Goal: Information Seeking & Learning: Find specific page/section

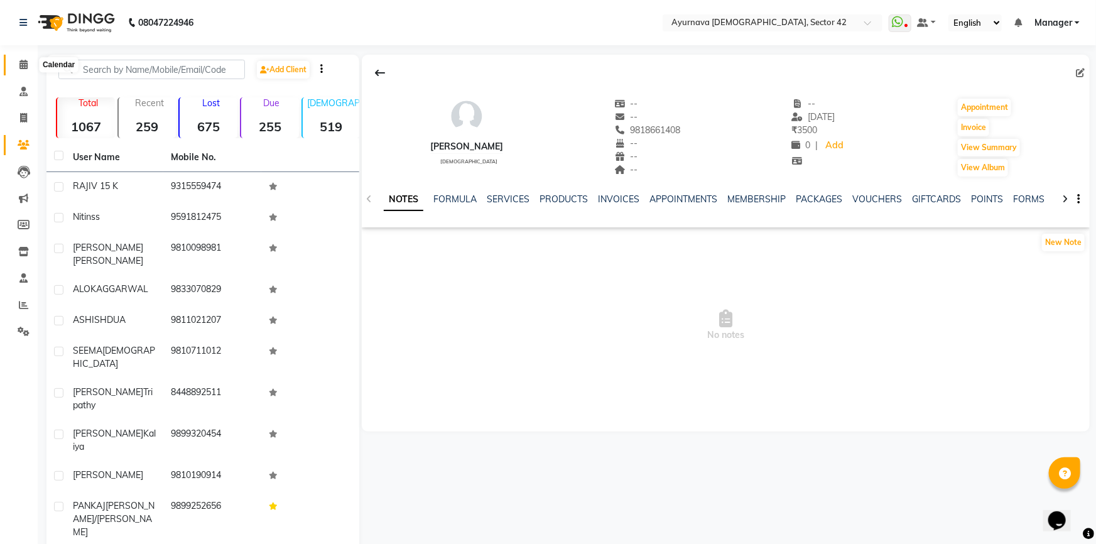
click at [26, 65] on icon at bounding box center [23, 64] width 8 height 9
click at [20, 143] on icon at bounding box center [24, 144] width 12 height 9
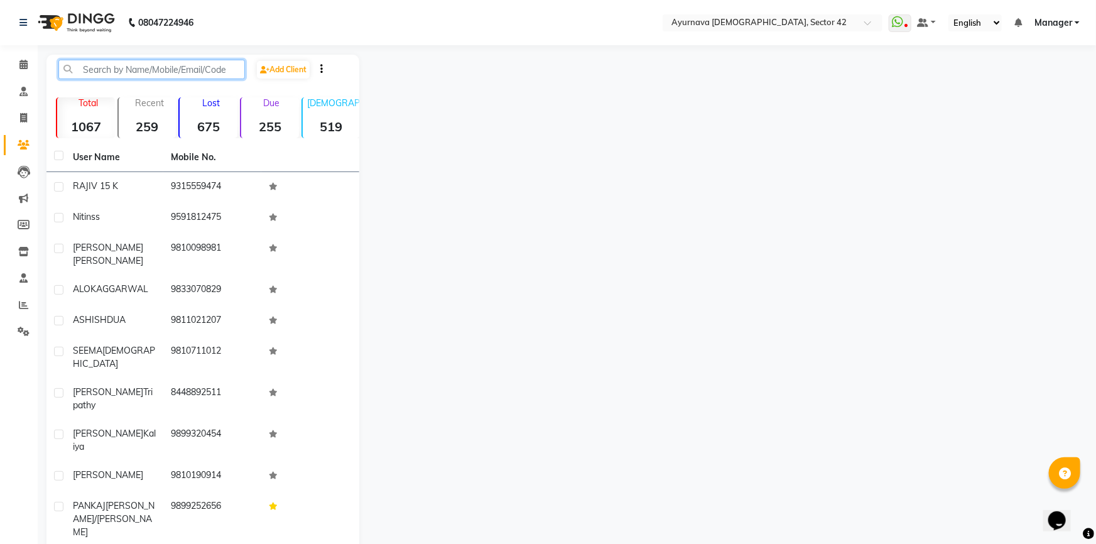
click at [134, 71] on input "text" at bounding box center [151, 69] width 187 height 19
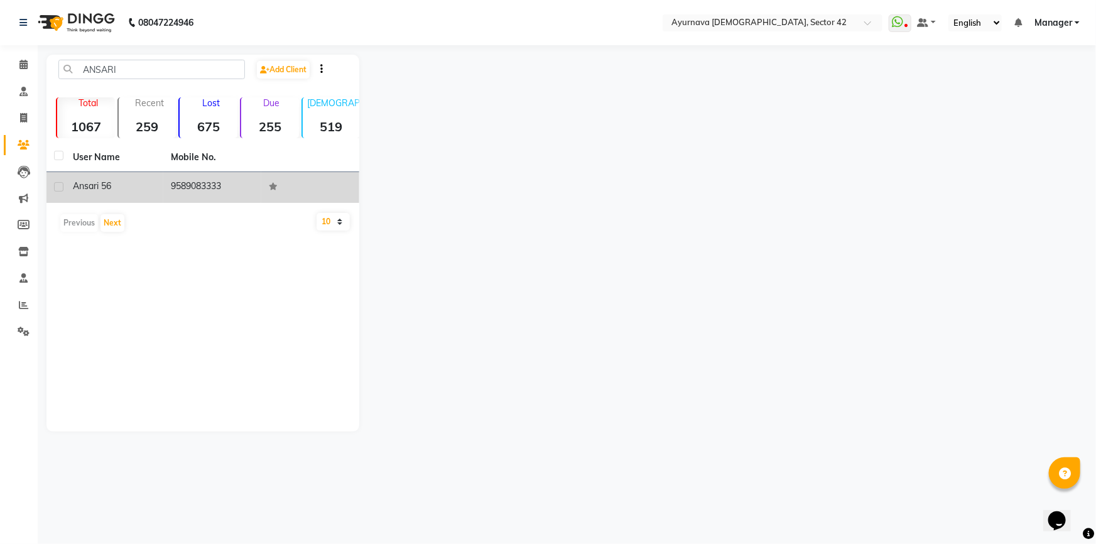
click at [136, 181] on div "ansari 56" at bounding box center [114, 186] width 83 height 13
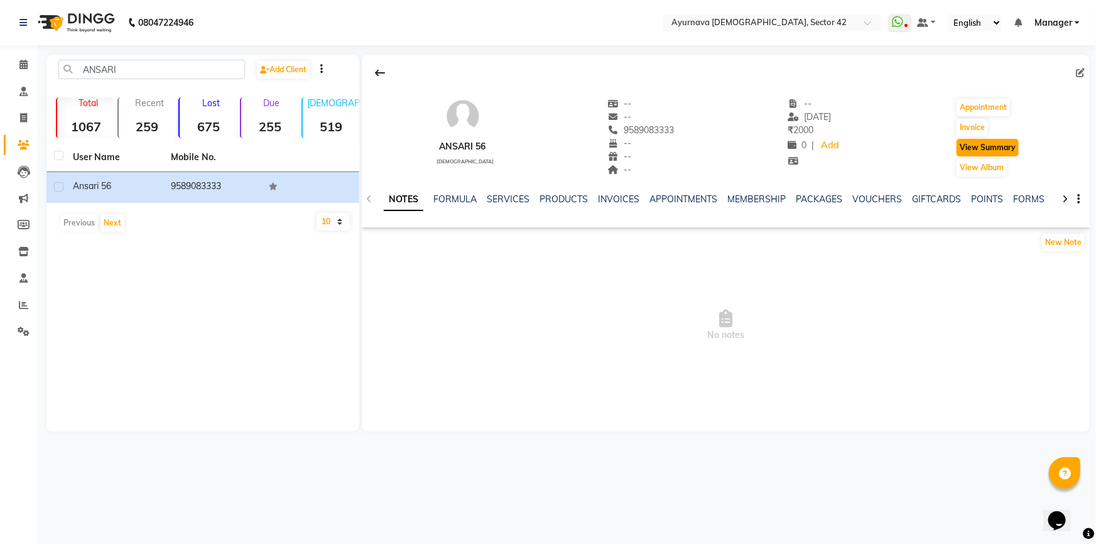
click at [989, 145] on button "View Summary" at bounding box center [988, 148] width 62 height 18
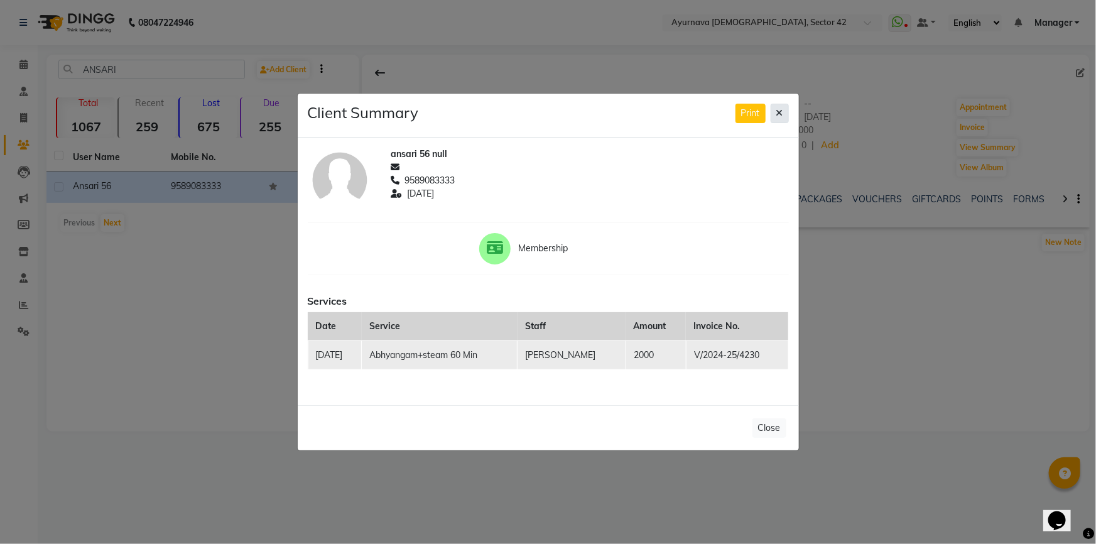
click at [776, 113] on button at bounding box center [780, 113] width 18 height 19
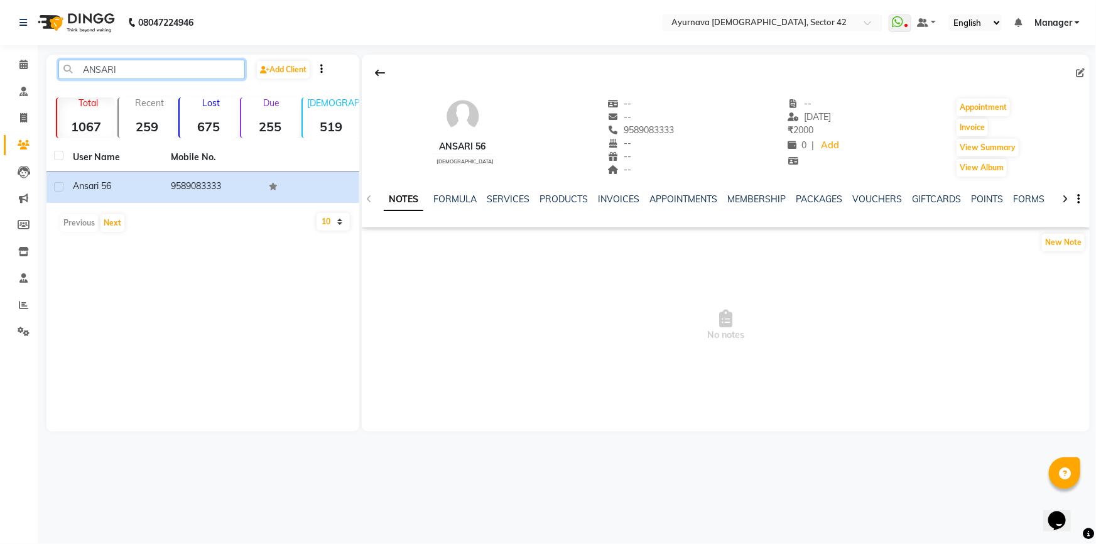
click at [180, 72] on input "ANSARI" at bounding box center [151, 69] width 187 height 19
type input "A"
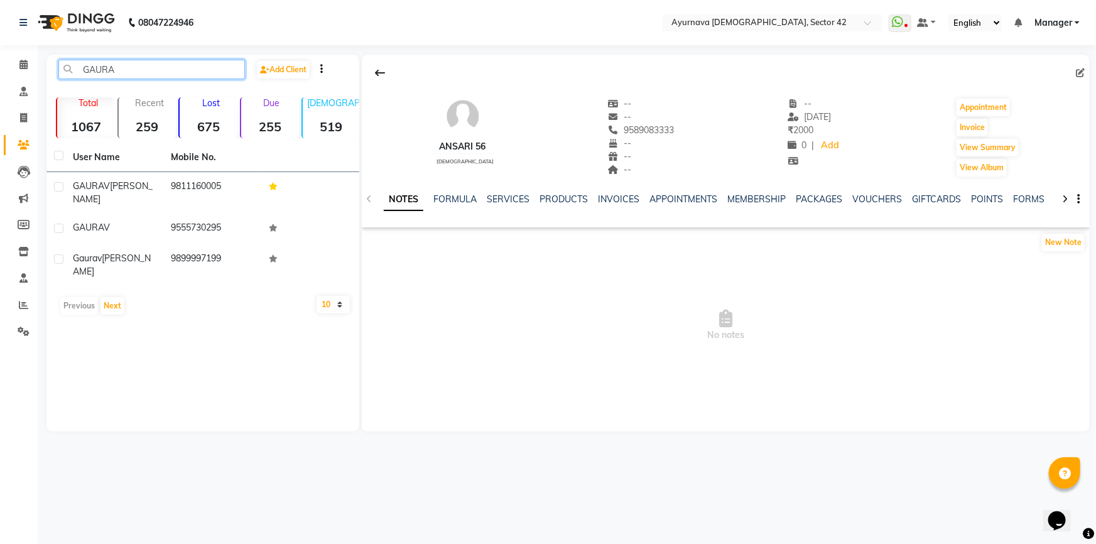
click at [119, 60] on input "GAURA" at bounding box center [151, 69] width 187 height 19
type input "G"
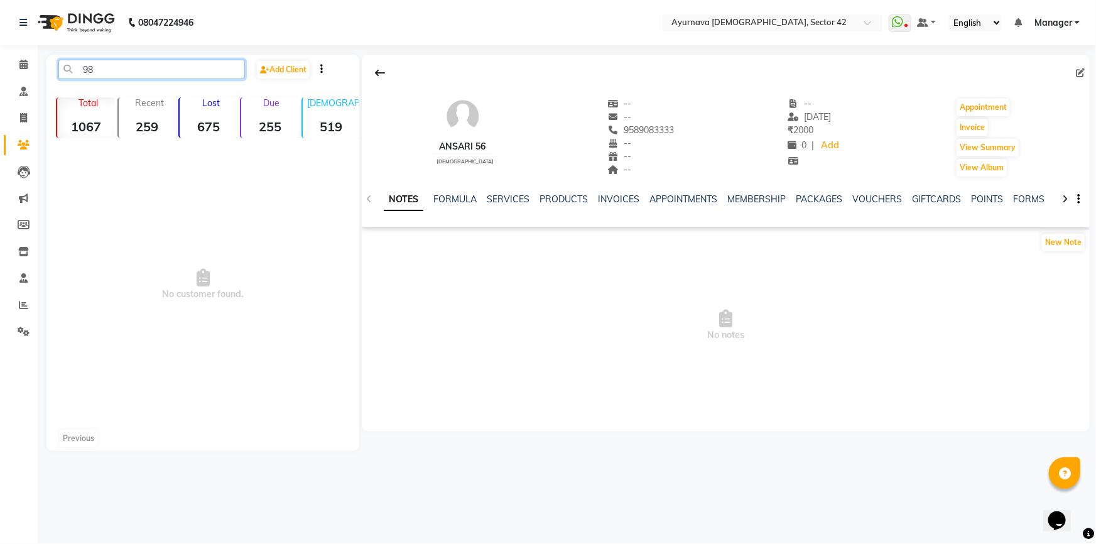
type input "9"
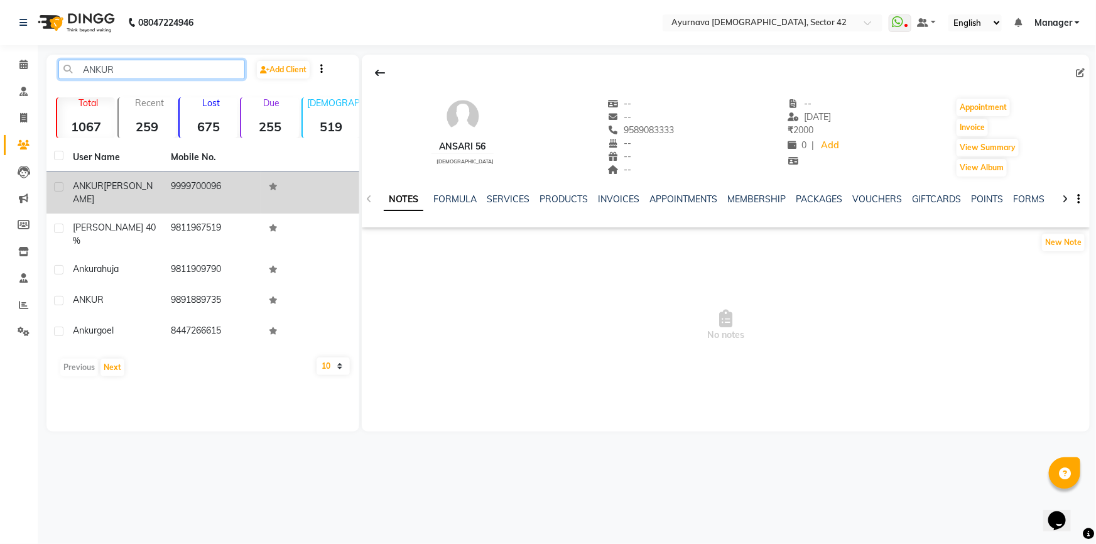
type input "ANKUR"
click at [107, 188] on span "[PERSON_NAME]" at bounding box center [113, 192] width 80 height 25
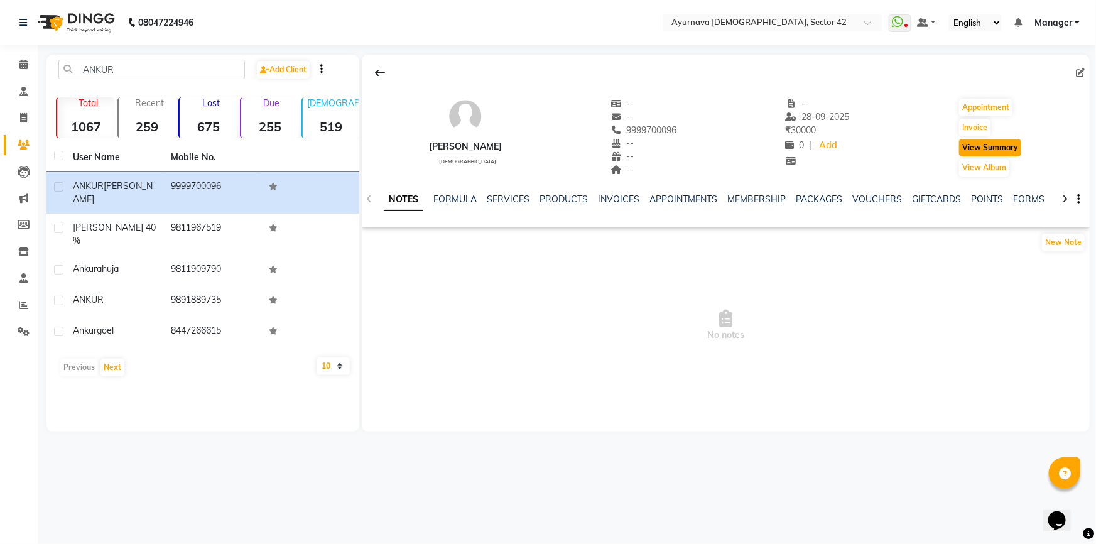
click at [983, 148] on button "View Summary" at bounding box center [990, 148] width 62 height 18
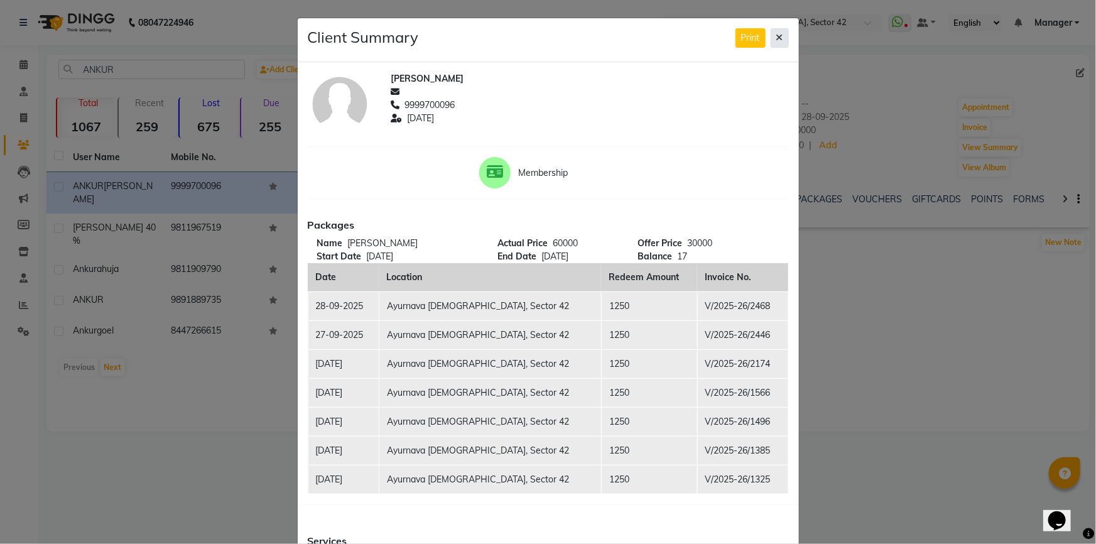
click at [771, 39] on button at bounding box center [780, 37] width 18 height 19
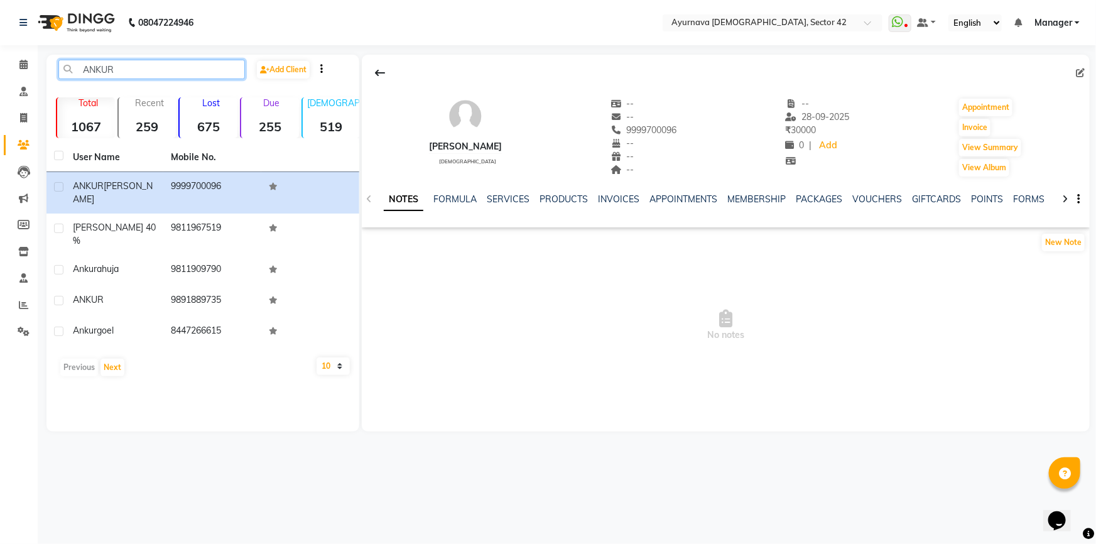
click at [128, 70] on input "ANKUR" at bounding box center [151, 69] width 187 height 19
type input "A"
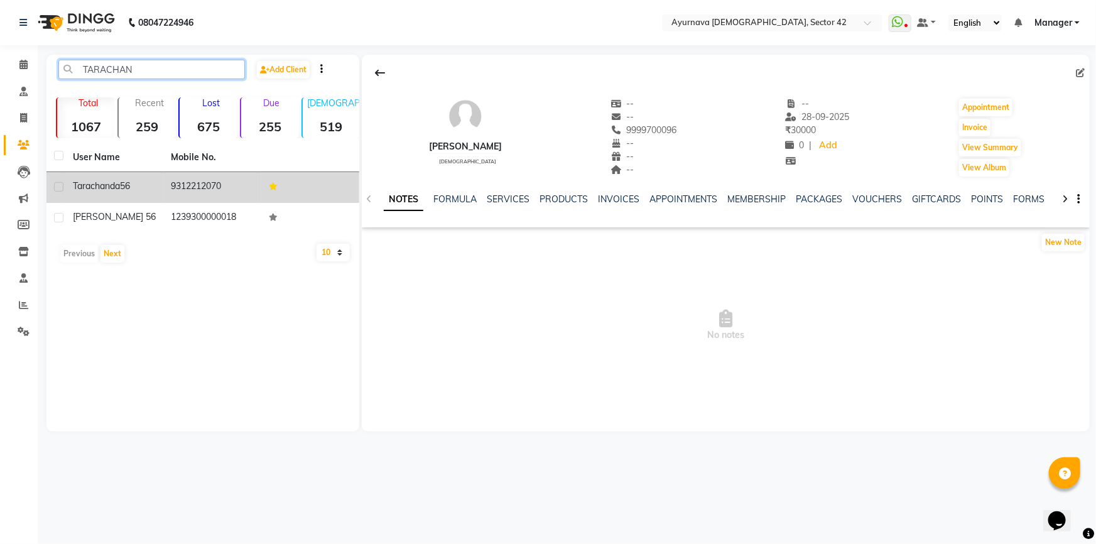
type input "TARACHAN"
click at [175, 184] on td "9312212070" at bounding box center [212, 187] width 98 height 31
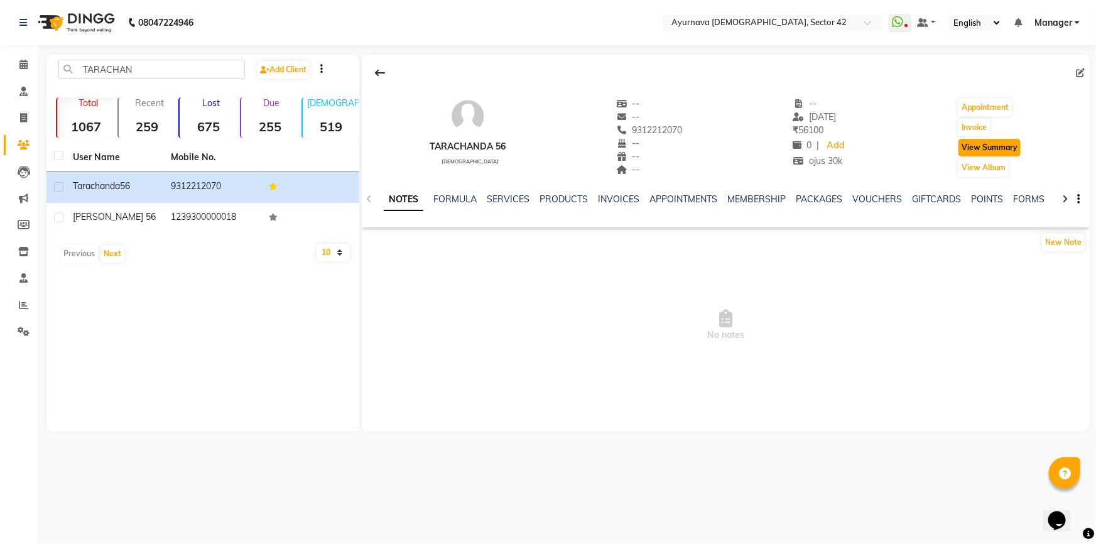
click at [993, 141] on button "View Summary" at bounding box center [990, 148] width 62 height 18
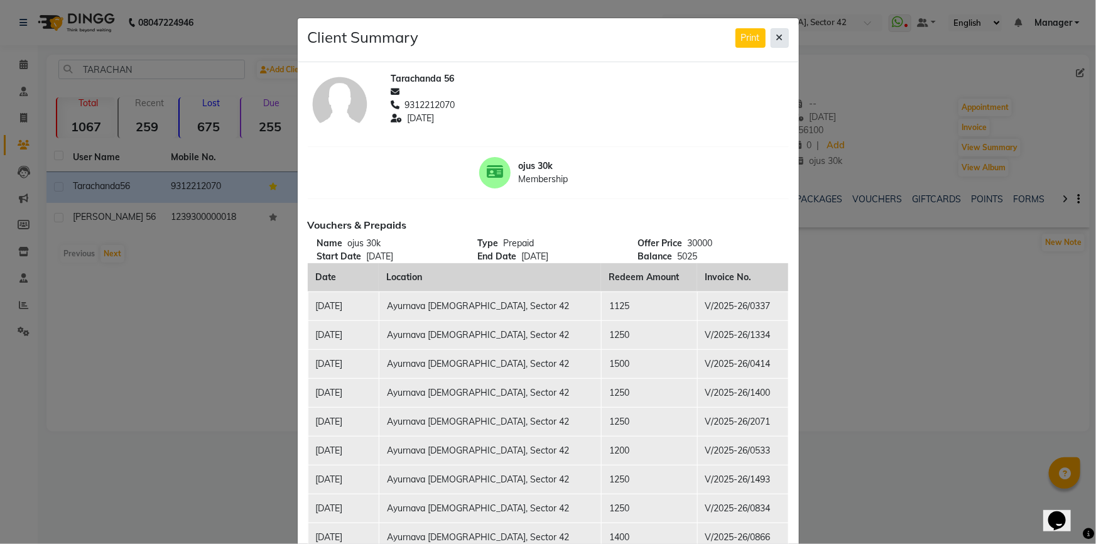
click at [783, 33] on button at bounding box center [780, 37] width 18 height 19
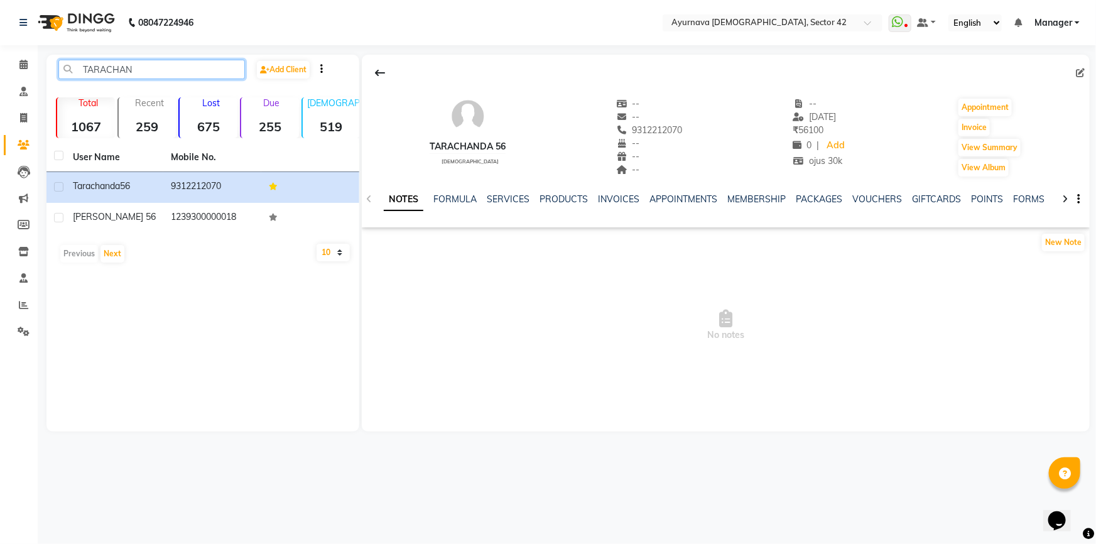
click at [151, 74] on input "TARACHAN" at bounding box center [151, 69] width 187 height 19
type input "T"
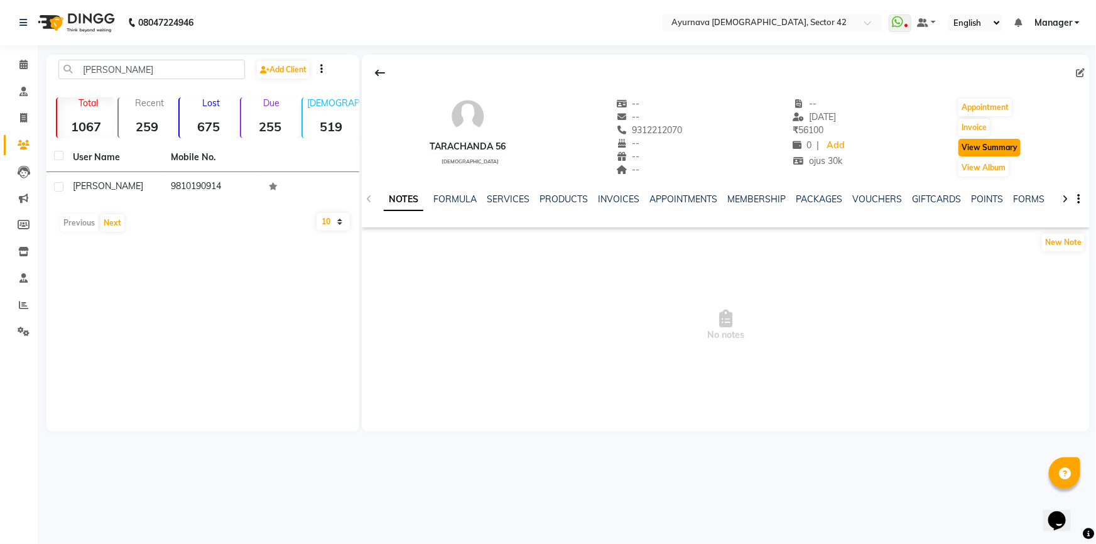
click at [979, 144] on button "View Summary" at bounding box center [990, 148] width 62 height 18
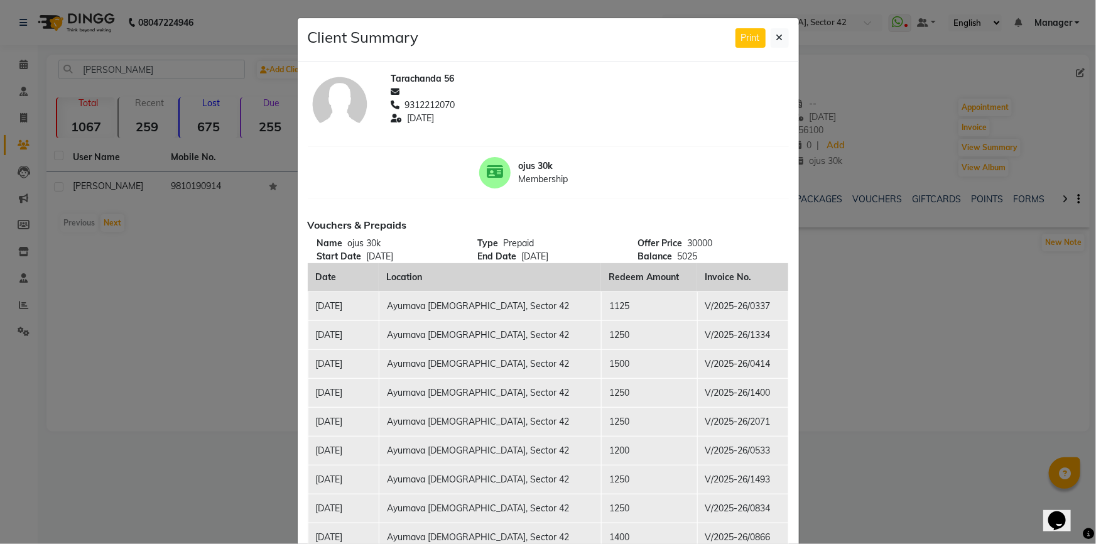
click at [762, 28] on div "Print" at bounding box center [762, 37] width 53 height 19
click at [777, 38] on icon at bounding box center [780, 37] width 7 height 9
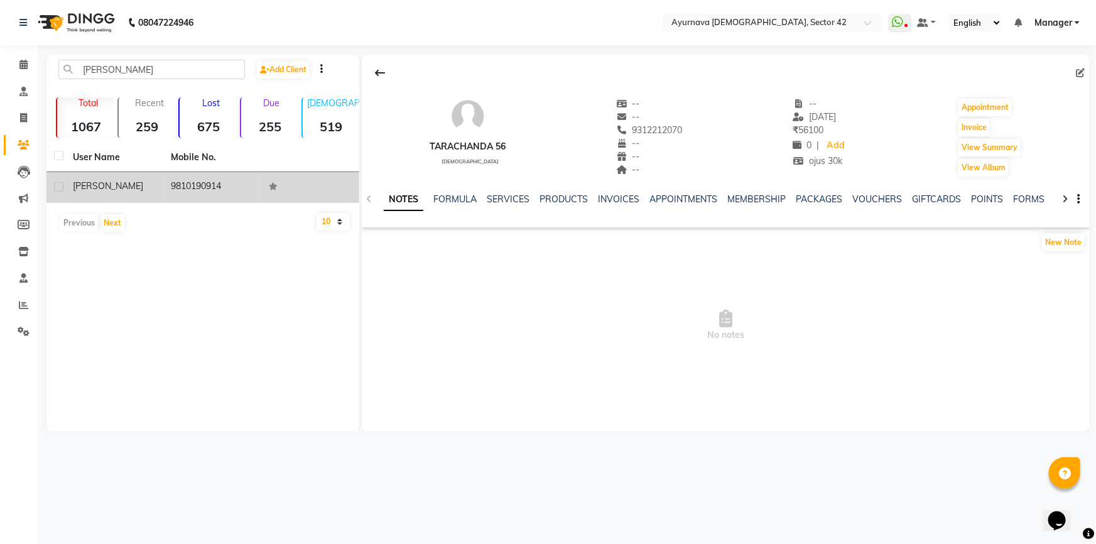
click at [156, 180] on td "[PERSON_NAME]" at bounding box center [114, 187] width 98 height 31
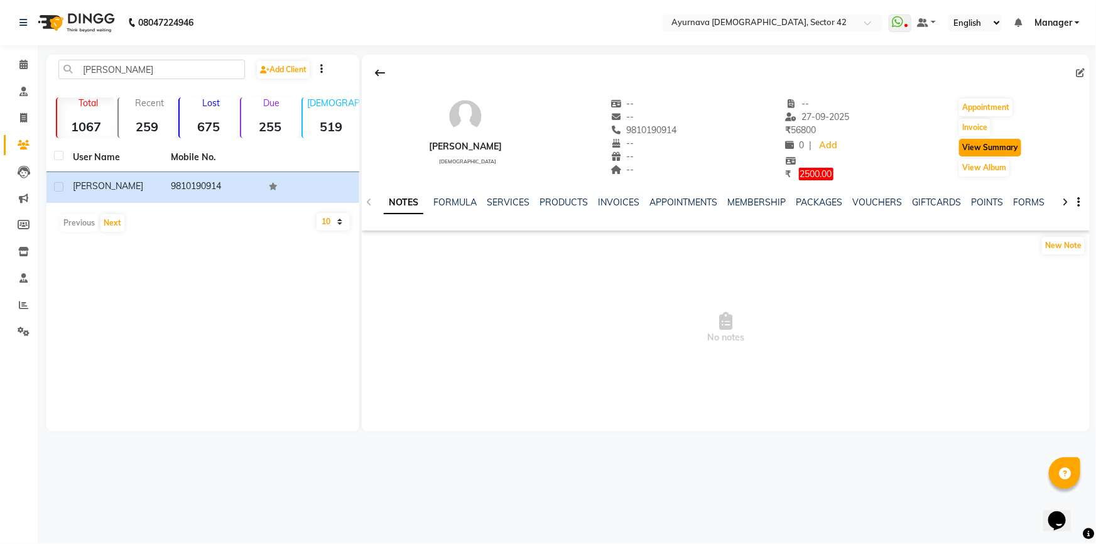
click at [1005, 145] on button "View Summary" at bounding box center [990, 148] width 62 height 18
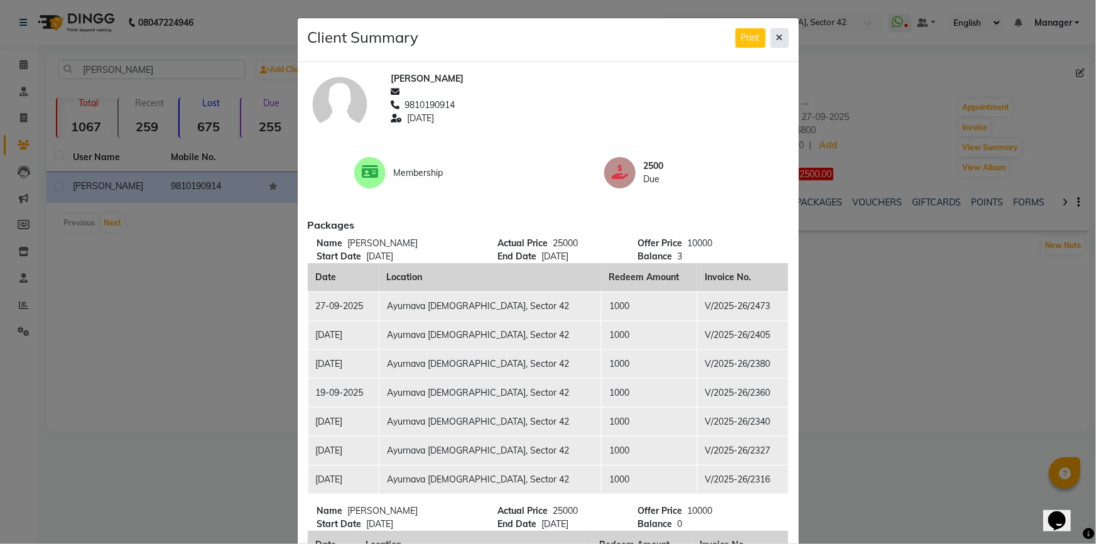
click at [777, 40] on icon at bounding box center [780, 37] width 7 height 9
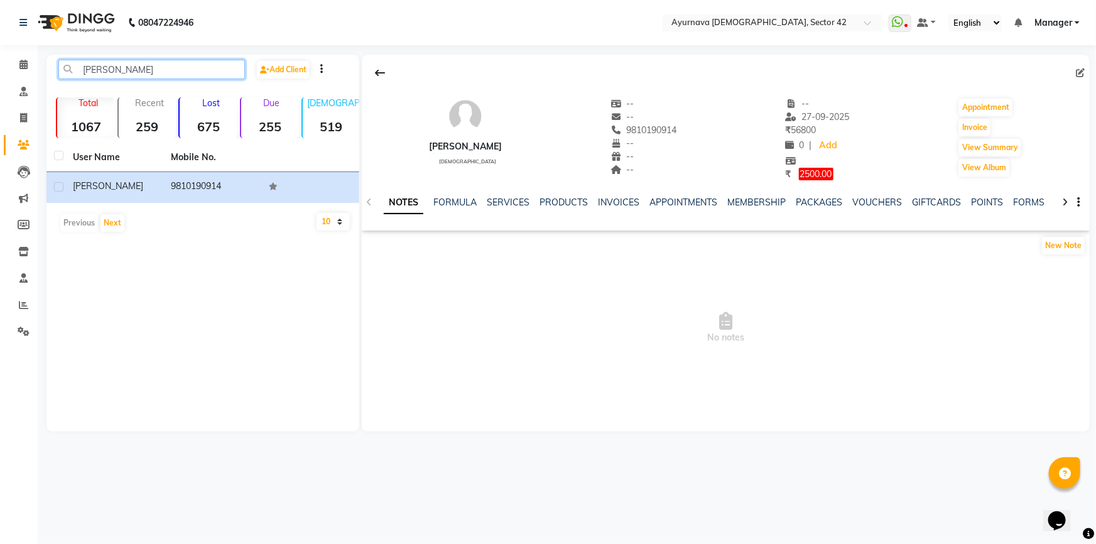
click at [169, 76] on input "[PERSON_NAME]" at bounding box center [151, 69] width 187 height 19
type input "A"
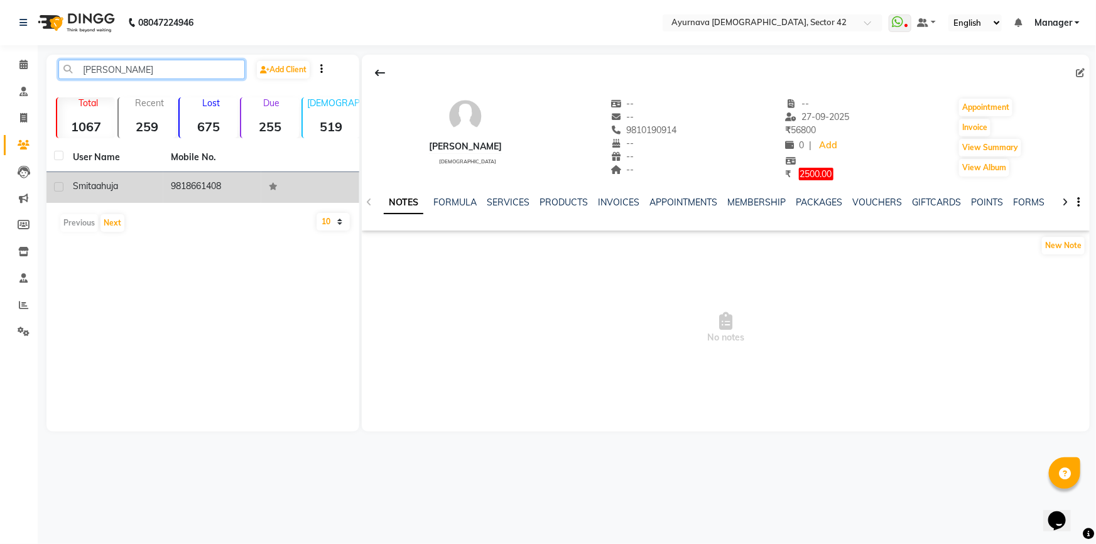
type input "[PERSON_NAME]"
click at [186, 182] on td "9818661408" at bounding box center [212, 187] width 98 height 31
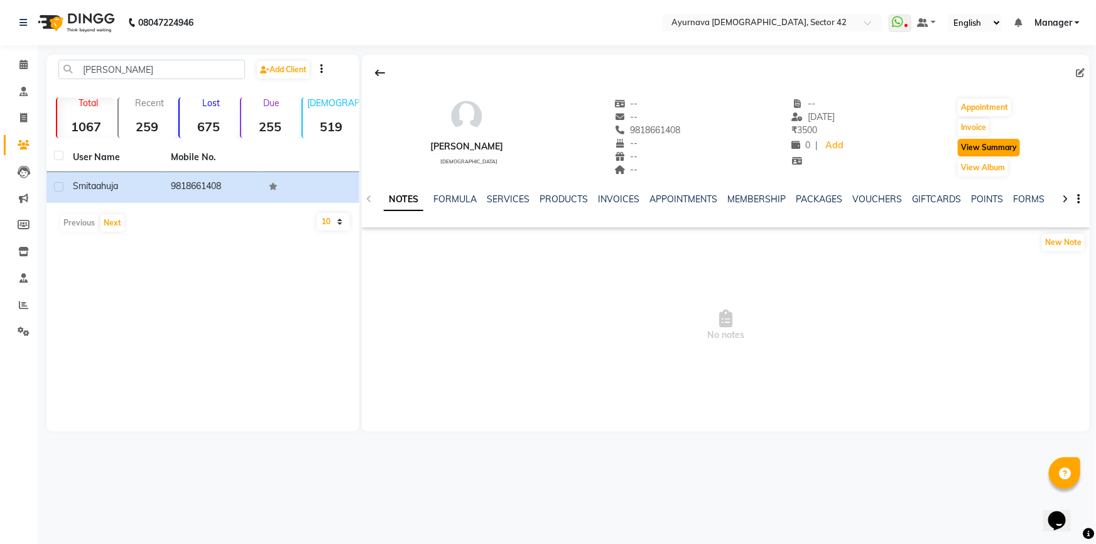
click at [997, 144] on button "View Summary" at bounding box center [989, 148] width 62 height 18
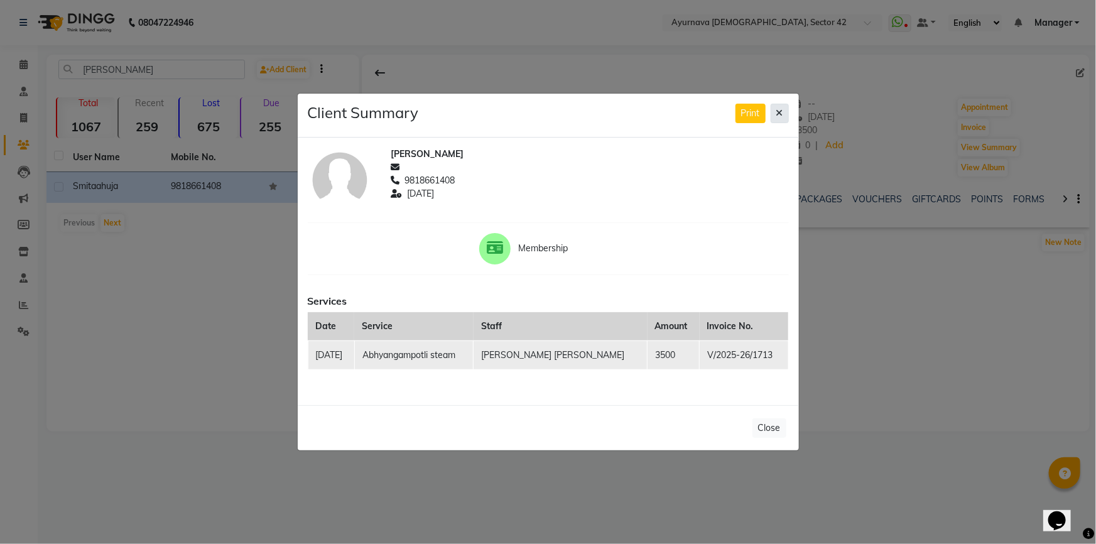
drag, startPoint x: 777, startPoint y: 113, endPoint x: 760, endPoint y: 104, distance: 18.6
click at [776, 112] on button at bounding box center [780, 113] width 18 height 19
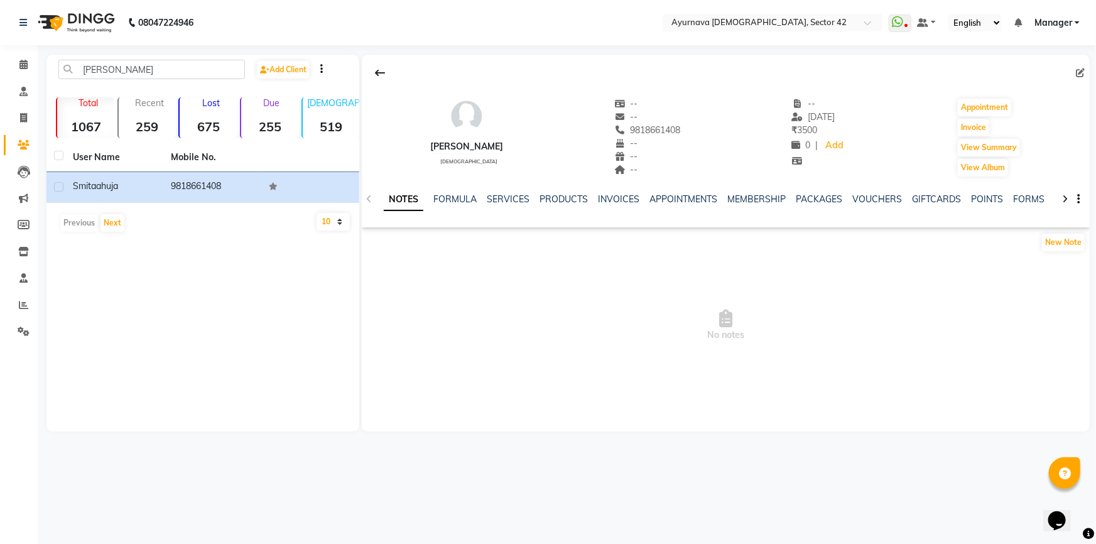
click at [260, 126] on strong "255" at bounding box center [270, 127] width 58 height 16
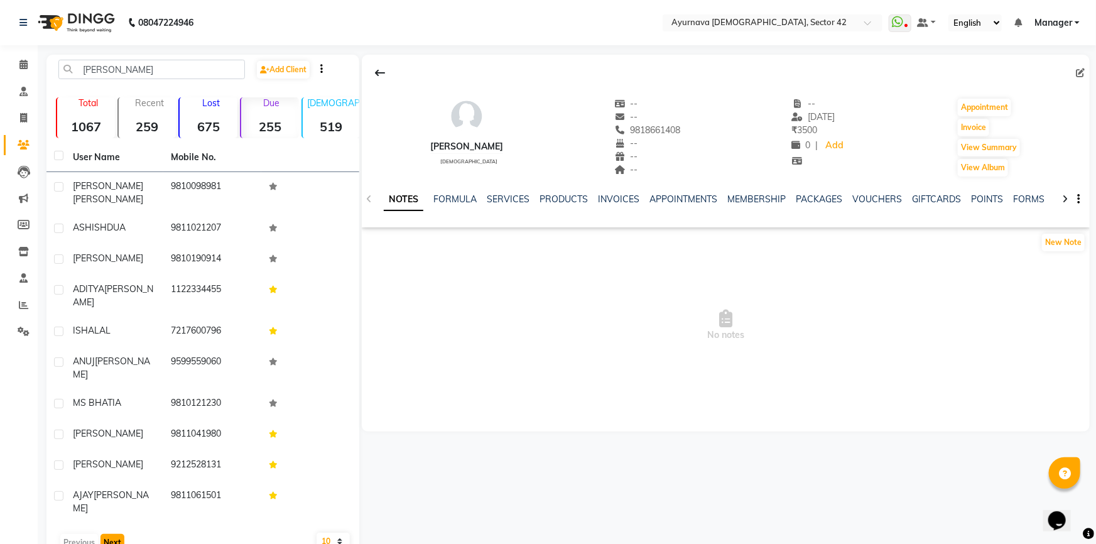
click at [107, 534] on button "Next" at bounding box center [113, 543] width 24 height 18
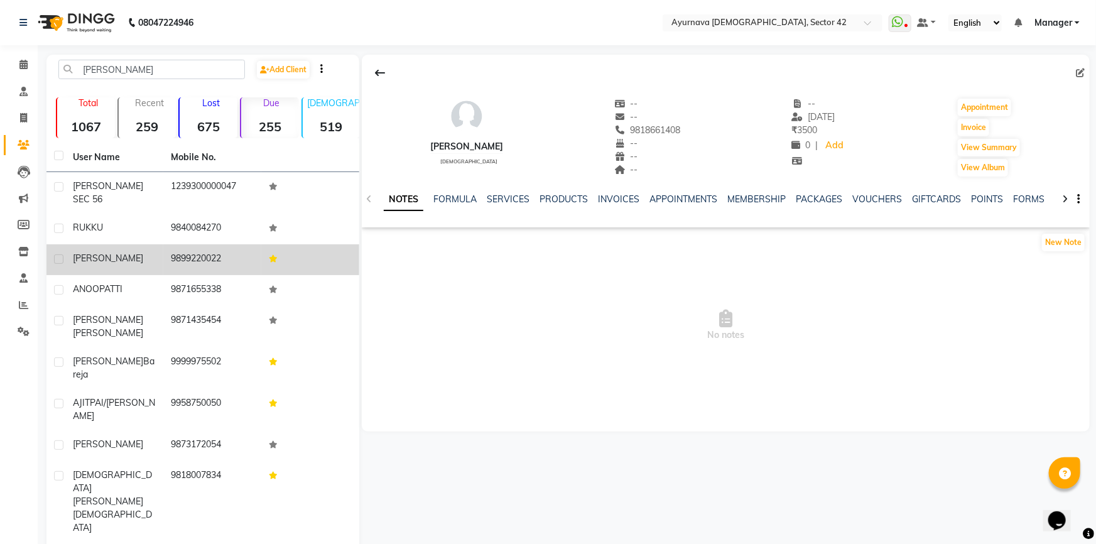
click at [114, 261] on div "[PERSON_NAME]" at bounding box center [114, 258] width 83 height 13
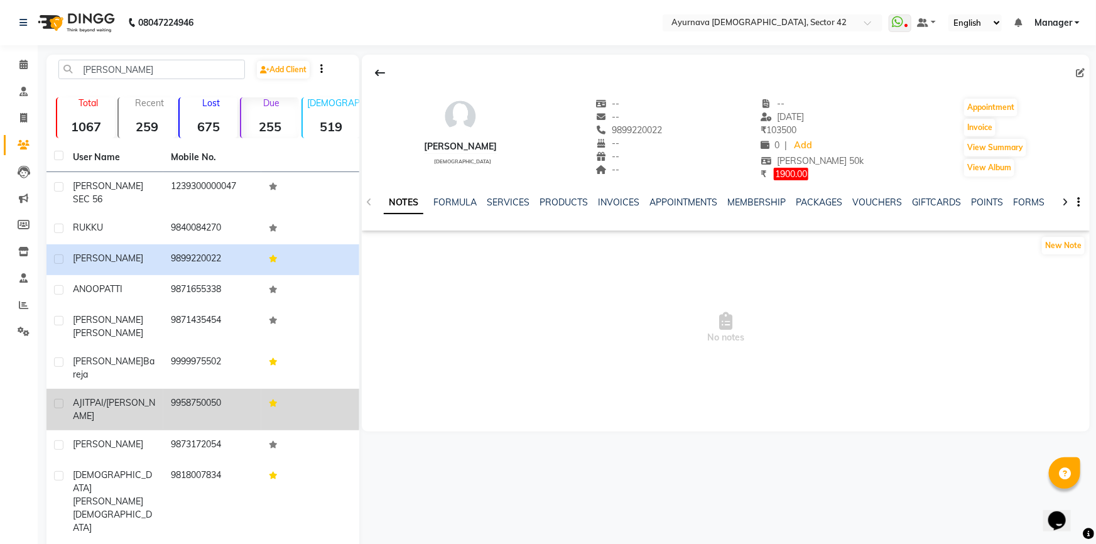
click at [141, 397] on span "PAI/[PERSON_NAME]" at bounding box center [114, 409] width 82 height 25
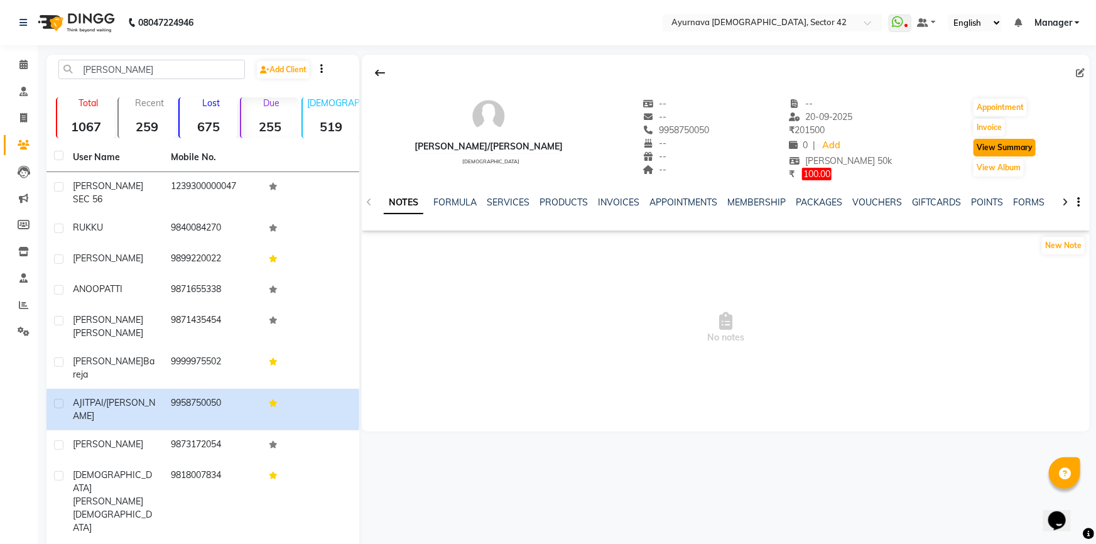
click at [1012, 147] on button "View Summary" at bounding box center [1005, 148] width 62 height 18
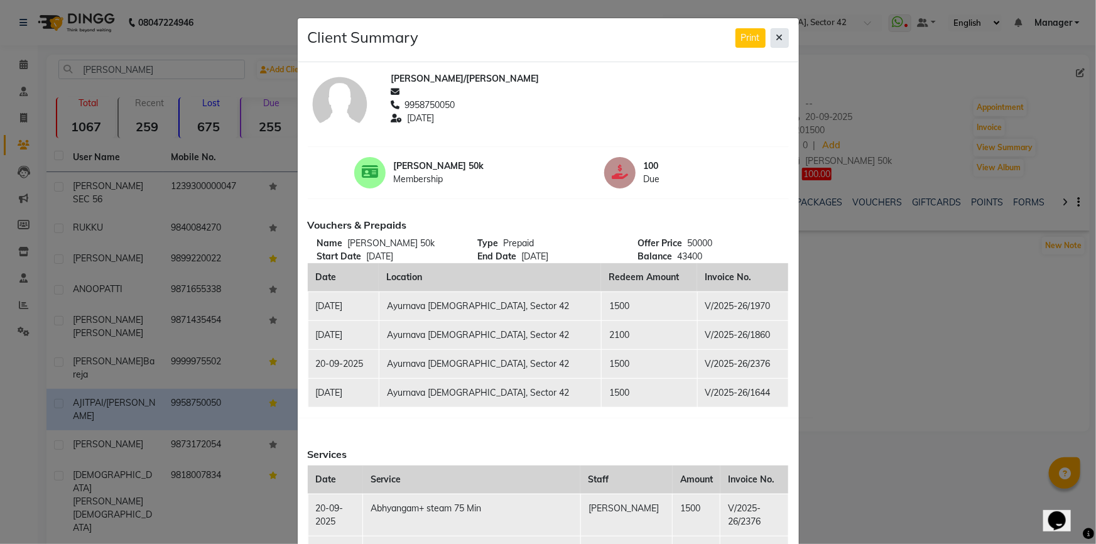
click at [779, 38] on button at bounding box center [780, 37] width 18 height 19
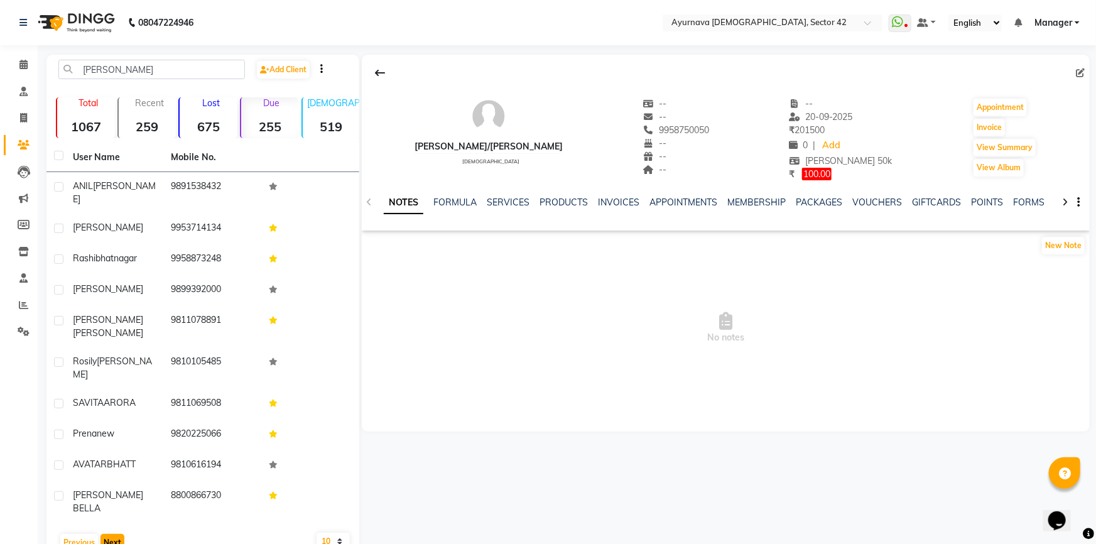
click at [106, 534] on button "Next" at bounding box center [113, 543] width 24 height 18
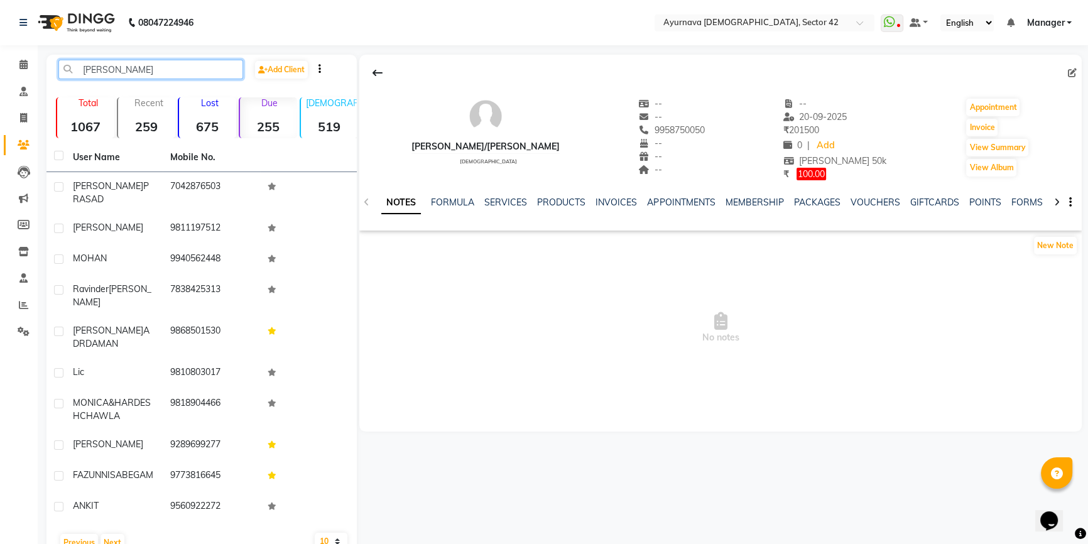
click at [111, 63] on input "[PERSON_NAME]" at bounding box center [150, 69] width 185 height 19
type input "S"
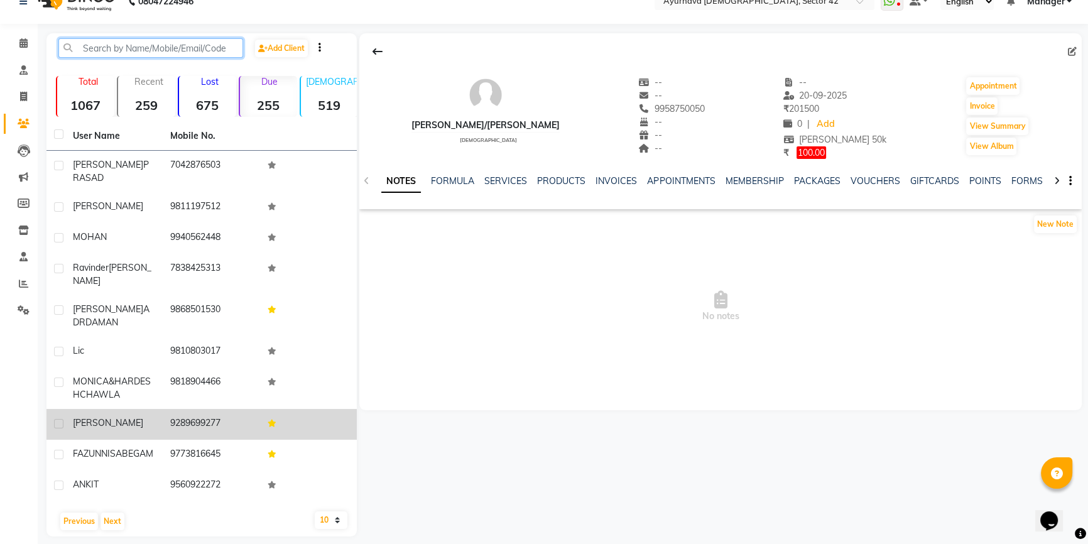
scroll to position [31, 0]
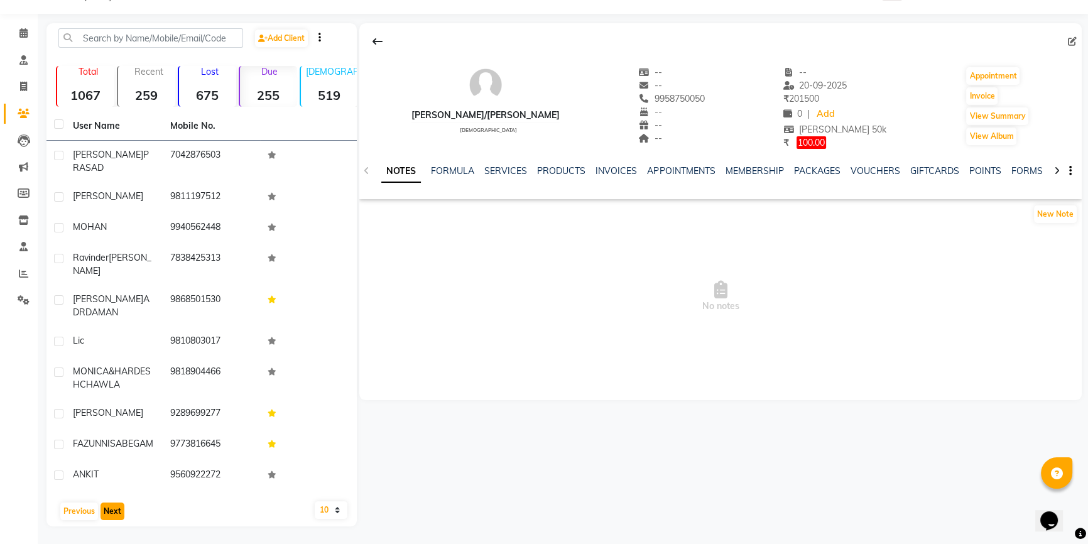
click at [111, 515] on button "Next" at bounding box center [113, 512] width 24 height 18
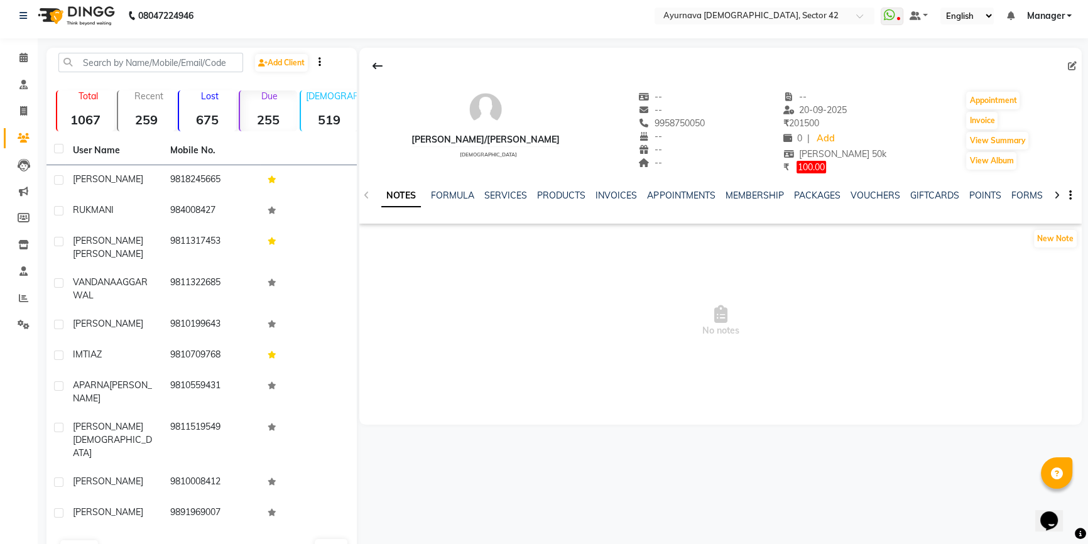
scroll to position [0, 0]
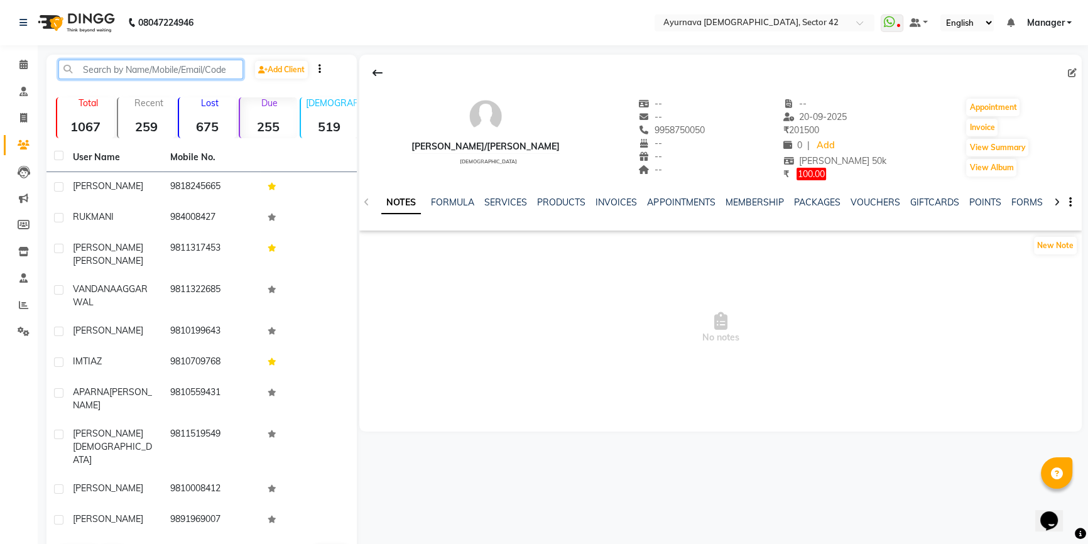
click at [143, 68] on input "text" at bounding box center [150, 69] width 185 height 19
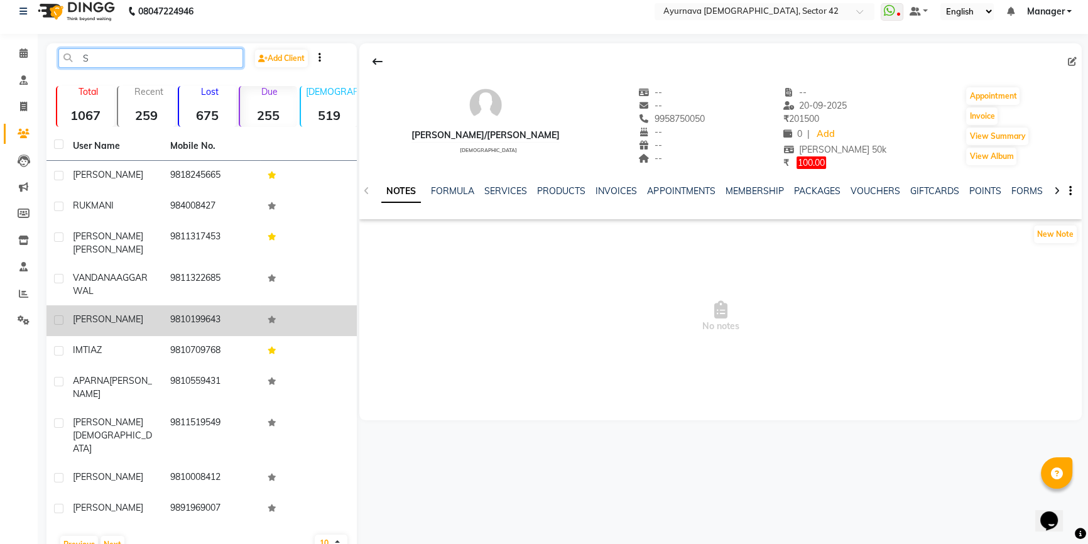
scroll to position [21, 0]
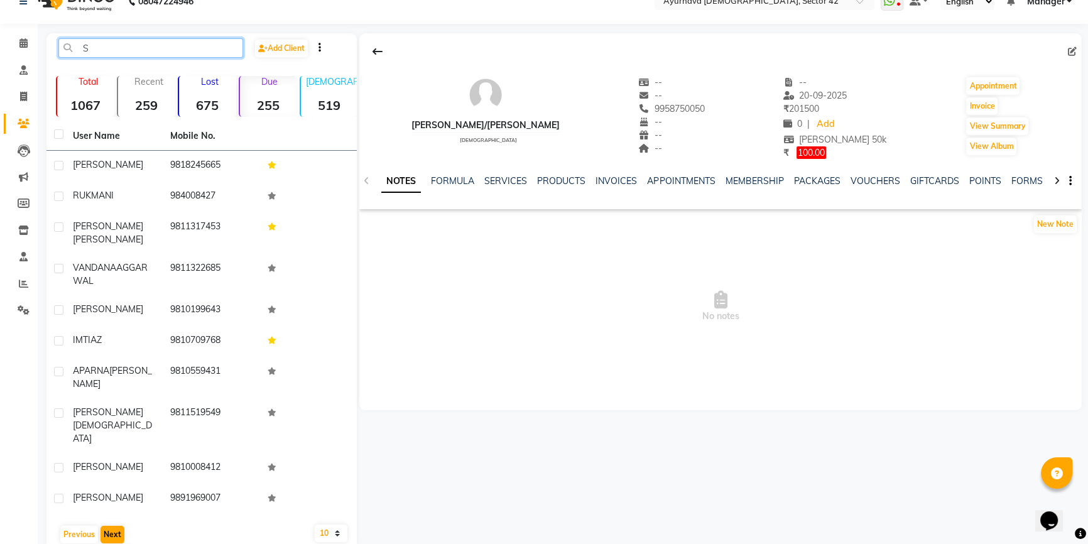
type input "S"
click at [113, 526] on button "Next" at bounding box center [113, 535] width 24 height 18
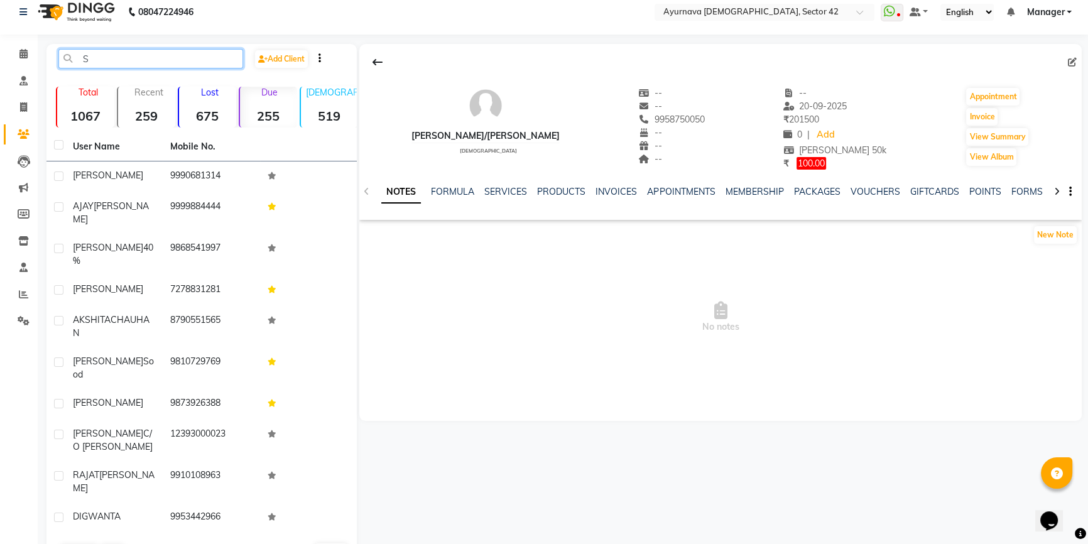
click at [79, 63] on input "S" at bounding box center [150, 58] width 185 height 19
click at [101, 63] on input "S" at bounding box center [150, 58] width 185 height 19
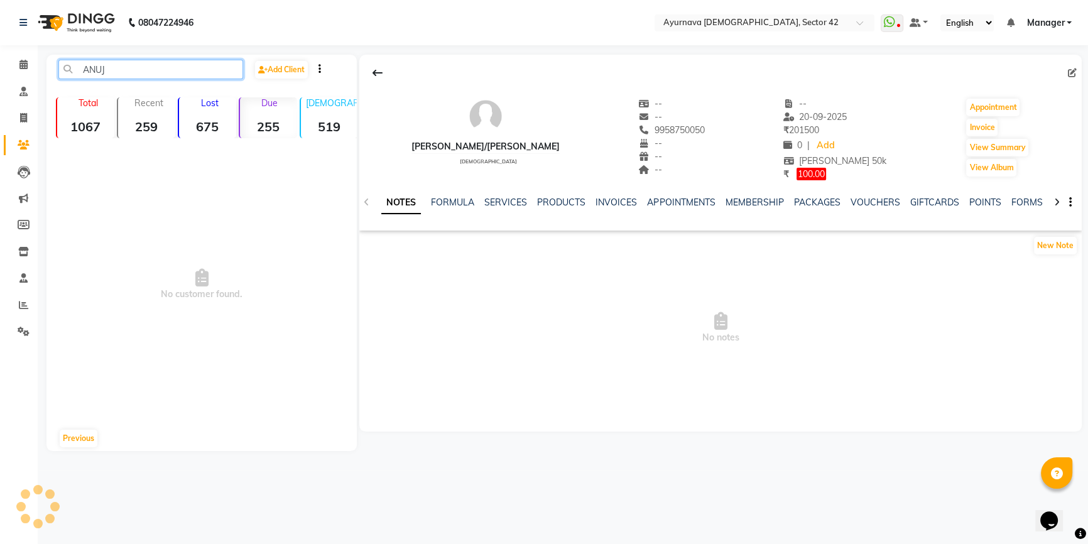
scroll to position [0, 0]
type input "A"
type input "S"
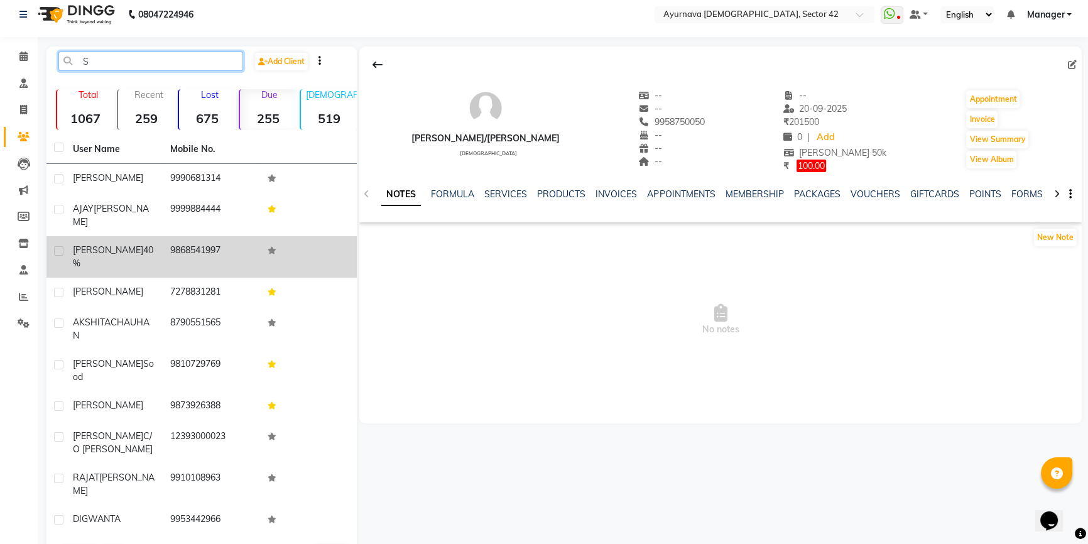
scroll to position [11, 0]
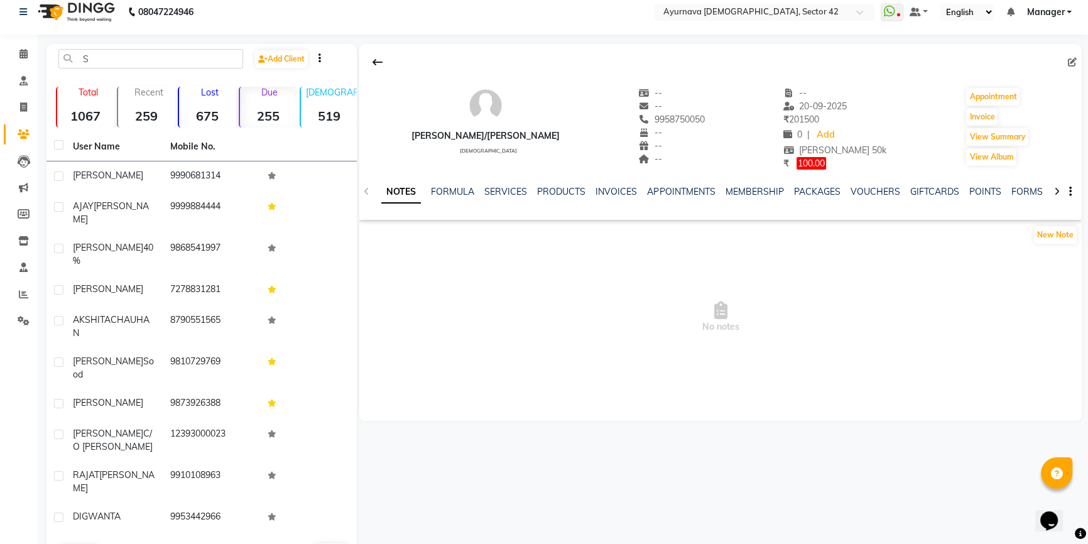
click at [116, 544] on button "Next" at bounding box center [113, 554] width 24 height 18
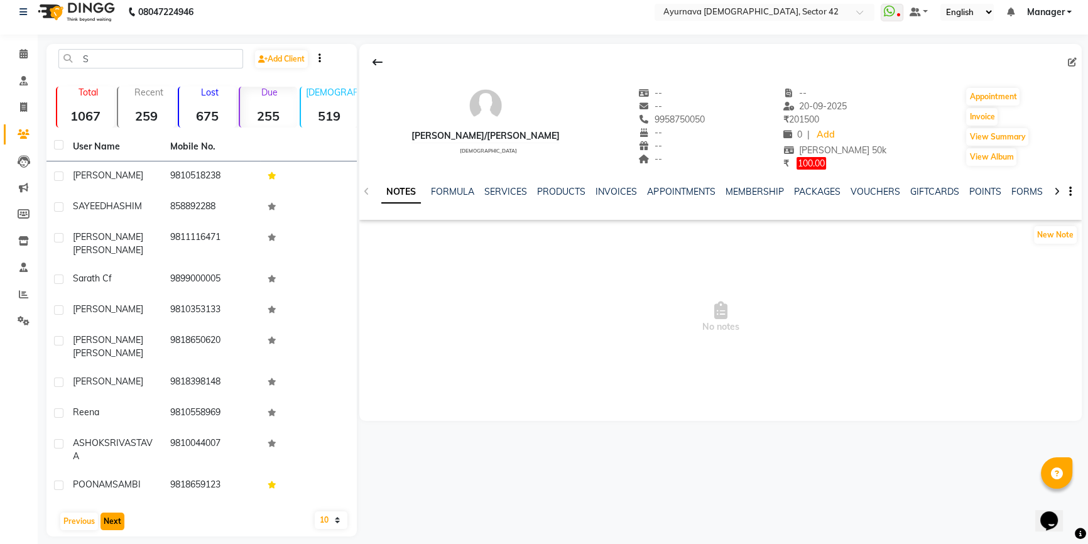
click at [115, 513] on button "Next" at bounding box center [113, 522] width 24 height 18
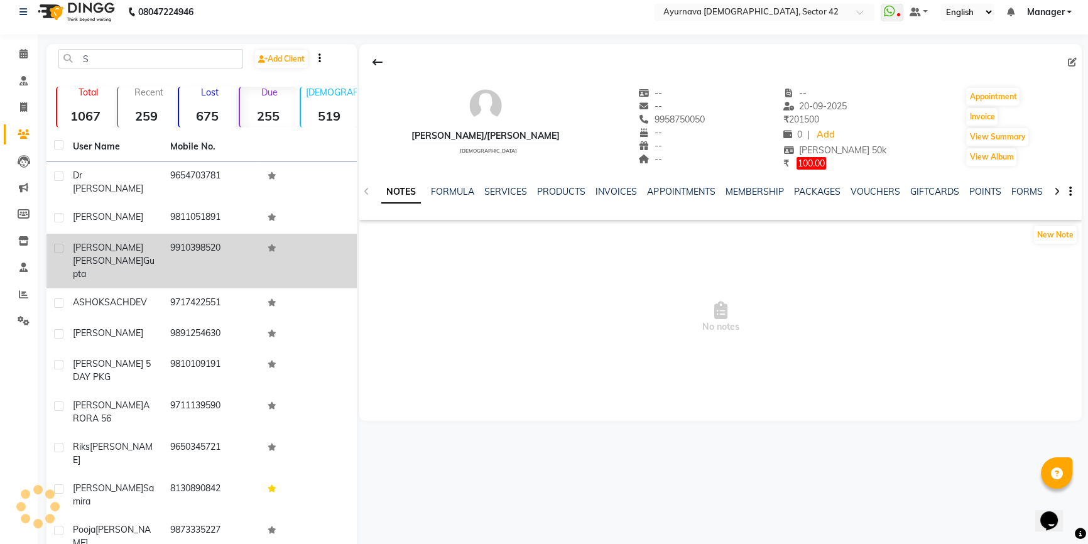
scroll to position [0, 0]
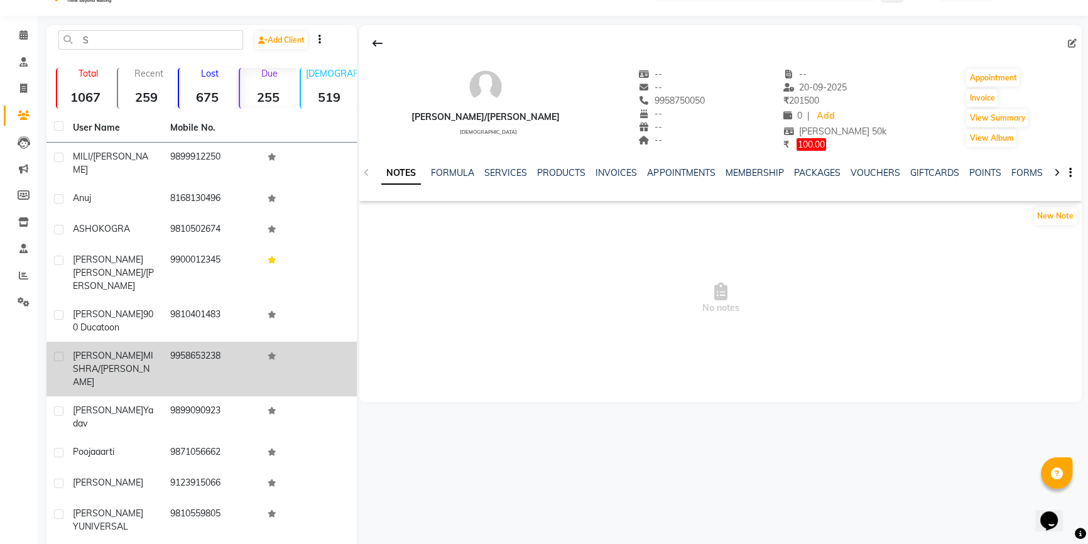
scroll to position [45, 0]
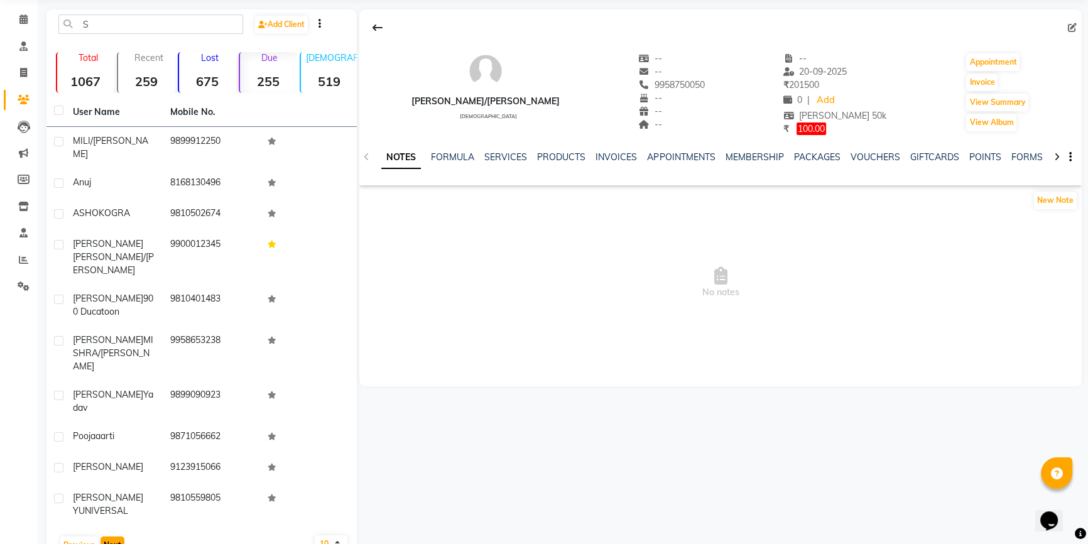
click at [111, 537] on button "Next" at bounding box center [113, 546] width 24 height 18
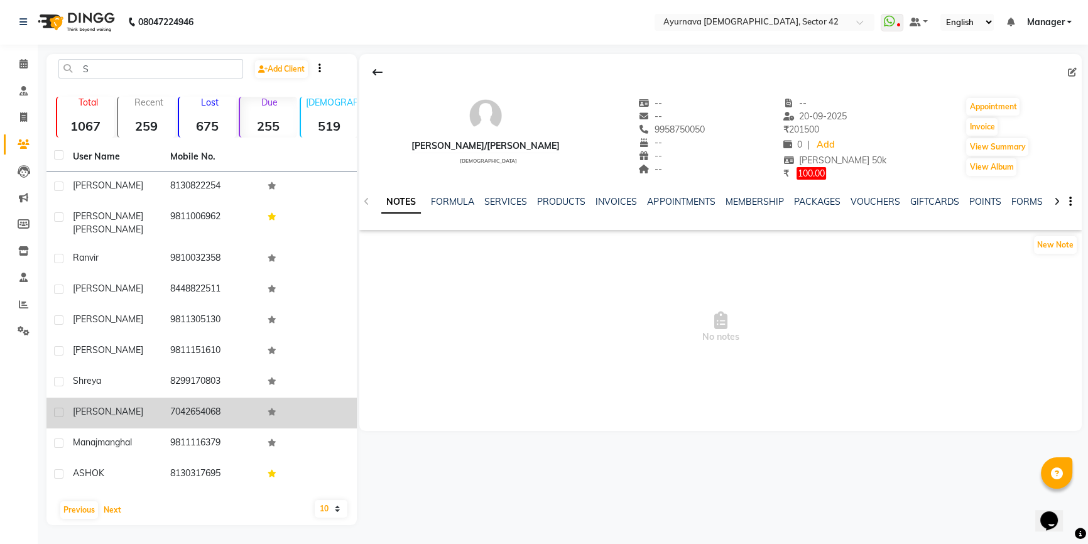
scroll to position [0, 0]
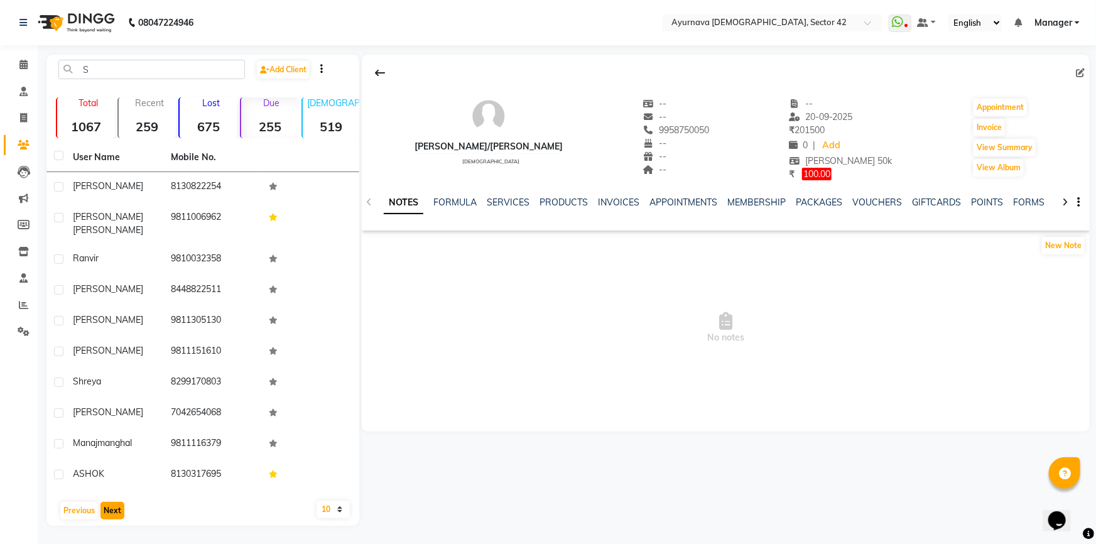
click at [104, 502] on button "Next" at bounding box center [113, 511] width 24 height 18
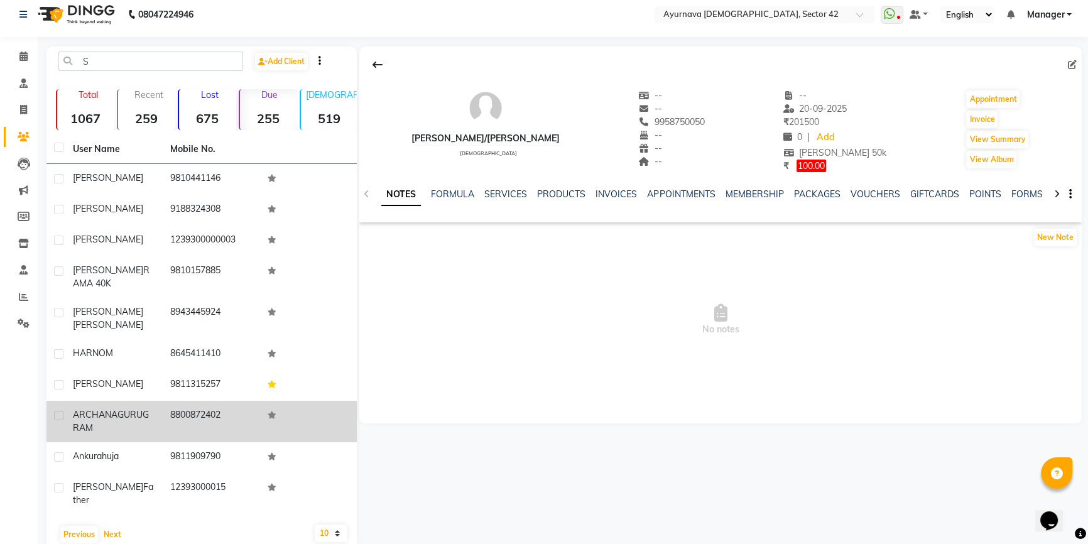
scroll to position [11, 0]
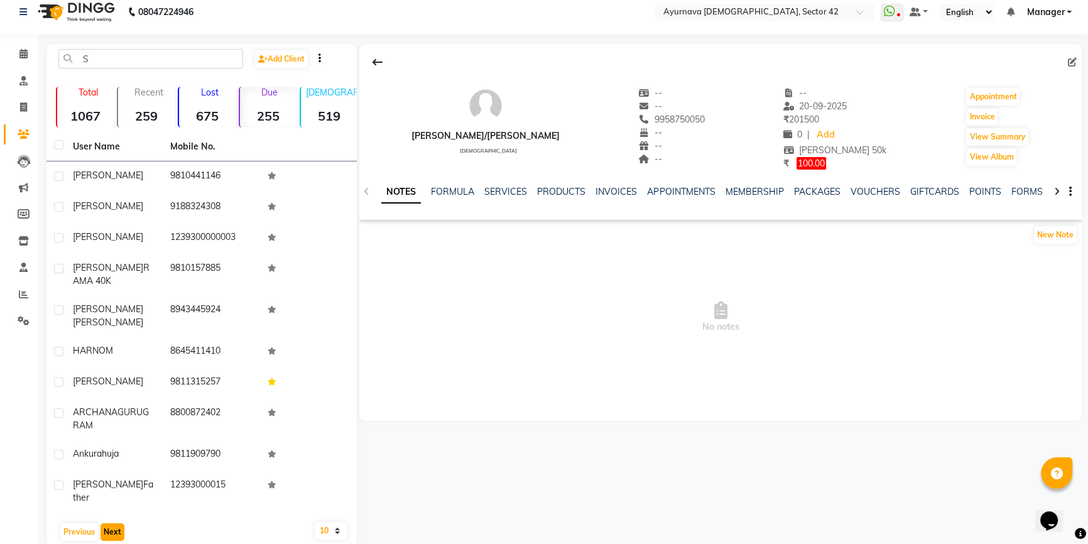
click at [111, 523] on button "Next" at bounding box center [113, 532] width 24 height 18
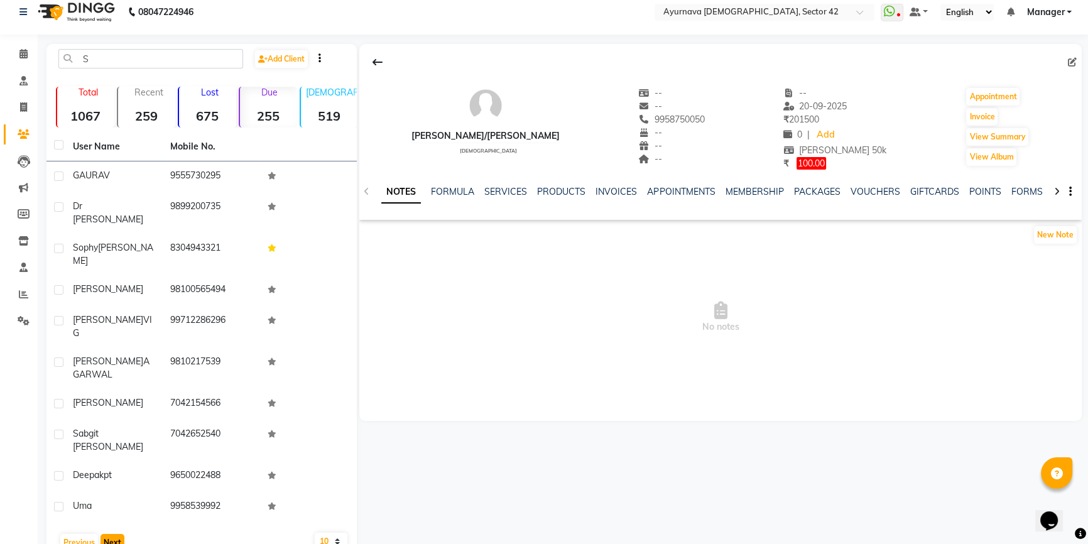
scroll to position [0, 0]
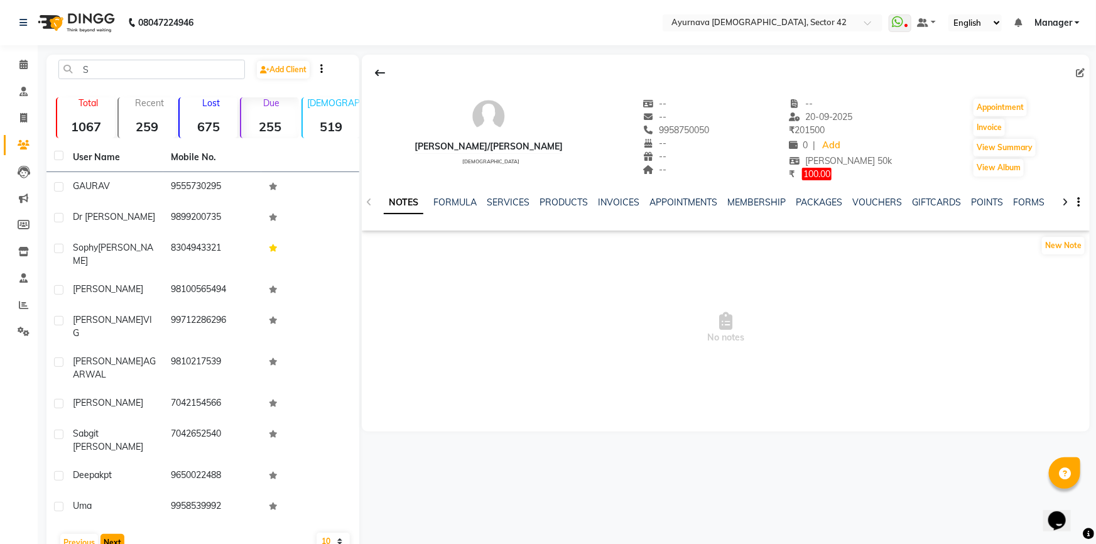
click at [113, 534] on button "Next" at bounding box center [113, 543] width 24 height 18
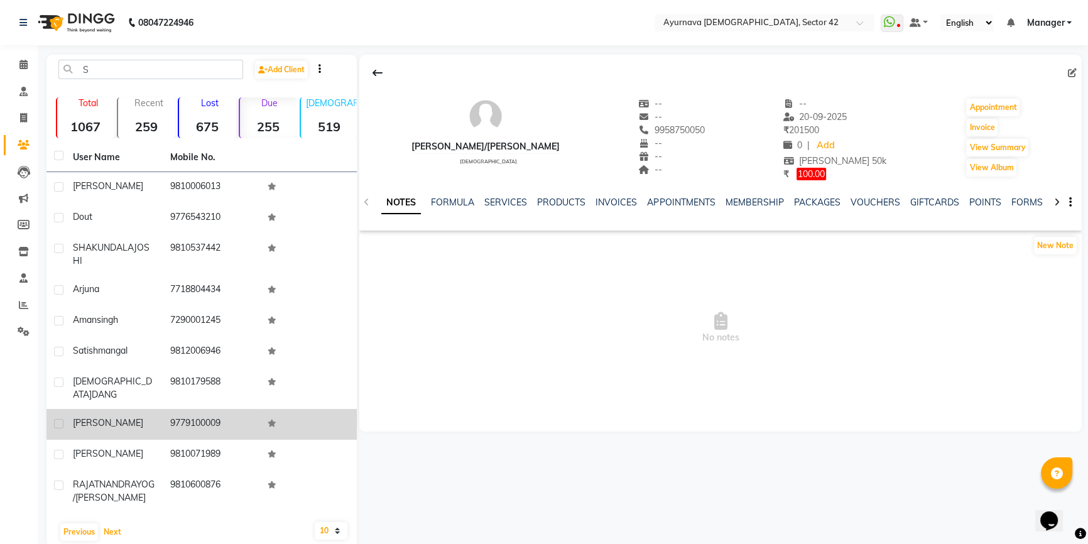
scroll to position [35, 0]
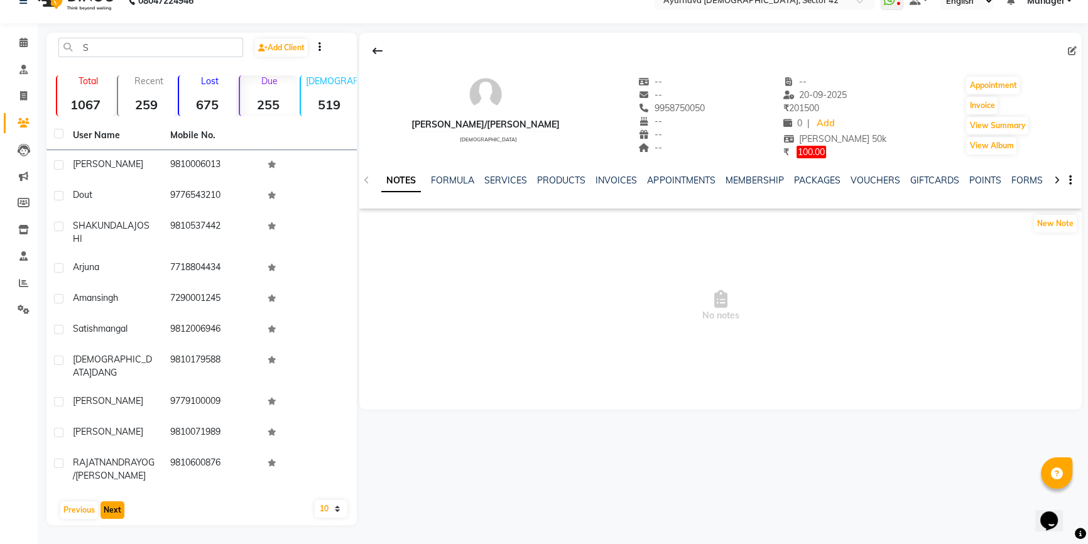
click at [114, 515] on button "Next" at bounding box center [113, 510] width 24 height 18
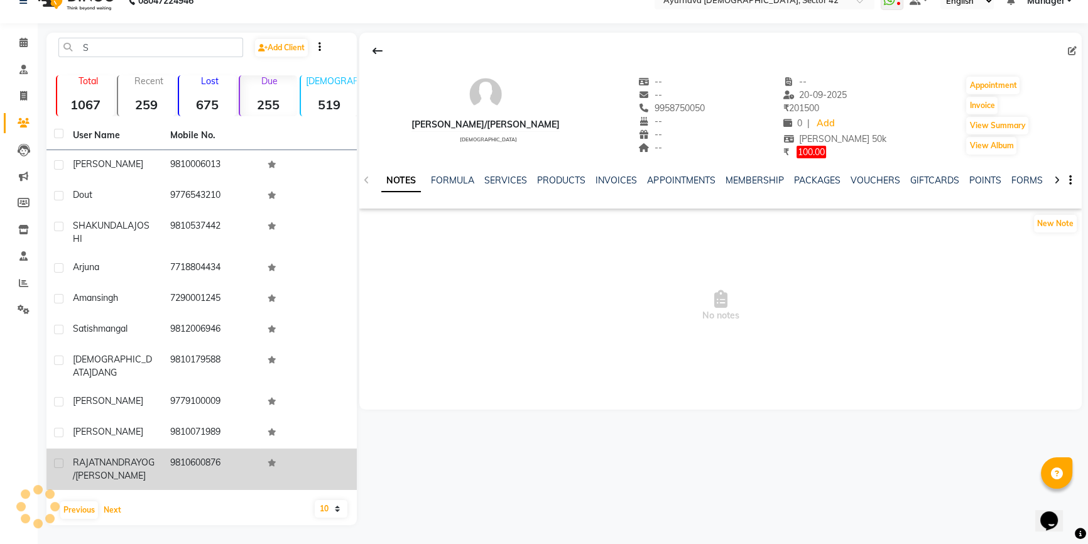
scroll to position [0, 0]
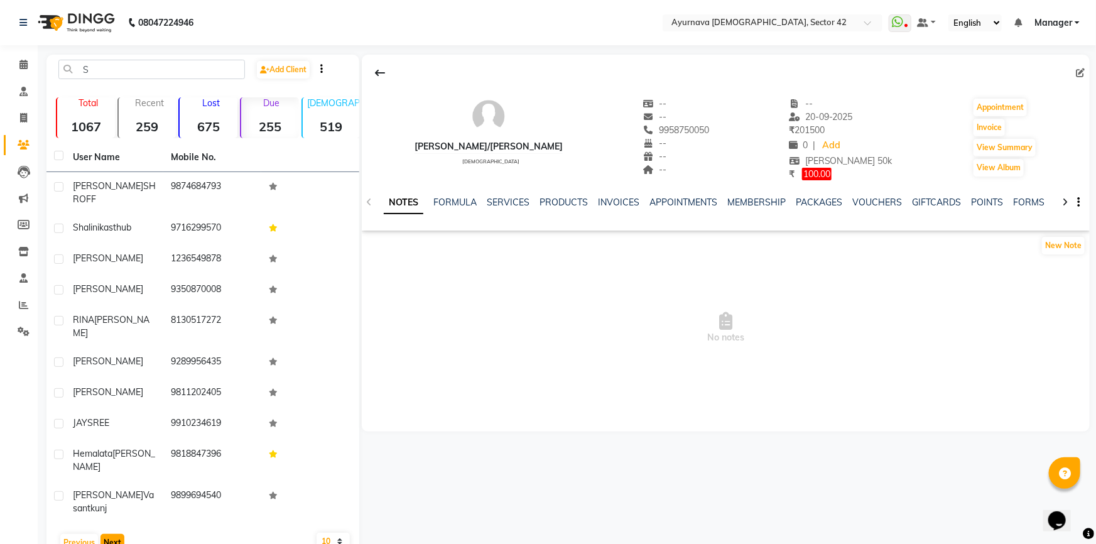
click at [113, 534] on button "Next" at bounding box center [113, 543] width 24 height 18
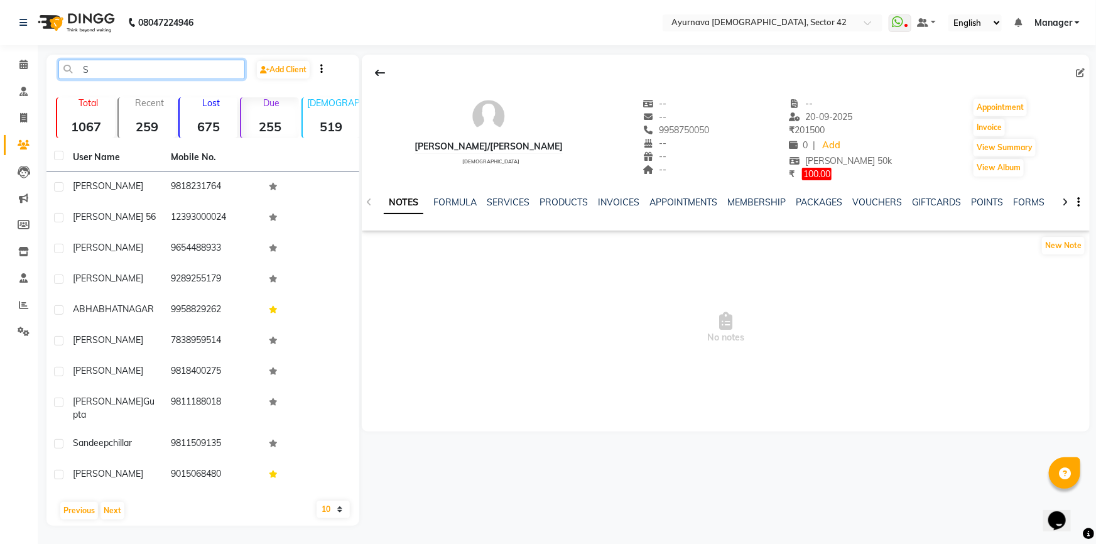
click at [132, 61] on input "S" at bounding box center [151, 69] width 187 height 19
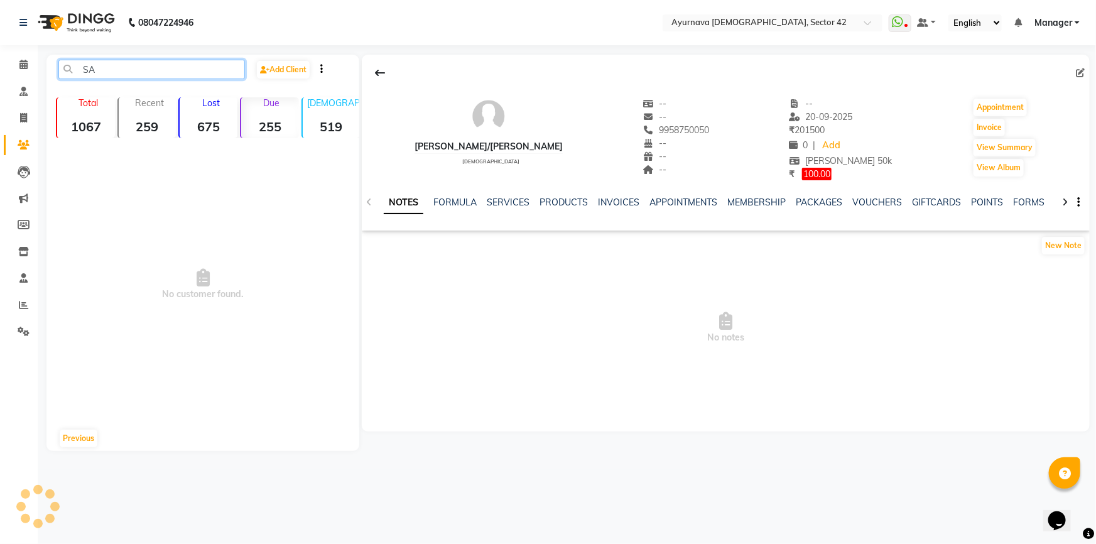
type input "S"
type input "G"
click at [24, 21] on icon at bounding box center [23, 22] width 8 height 9
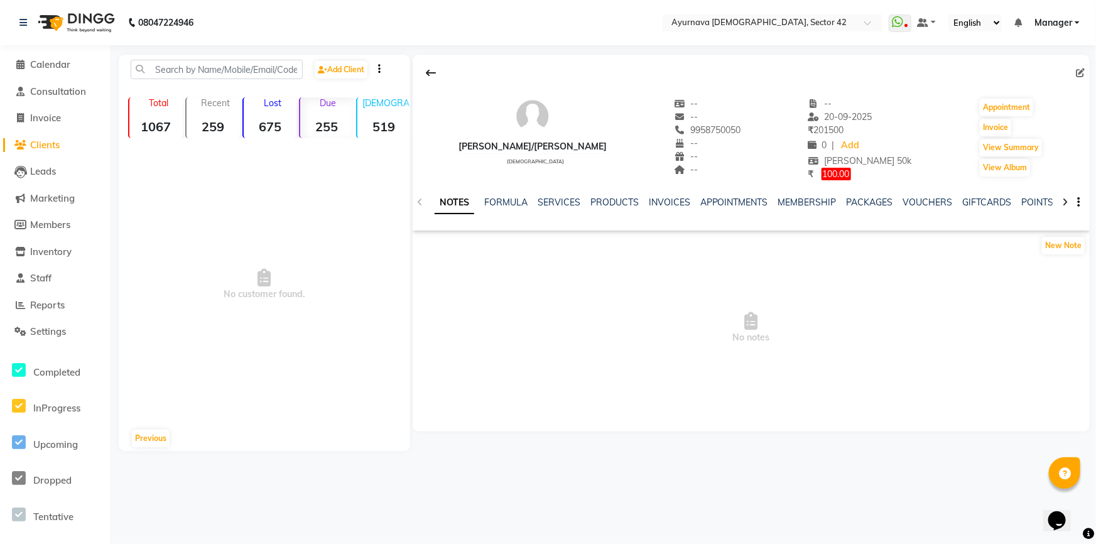
click at [42, 145] on span "Clients" at bounding box center [45, 145] width 30 height 12
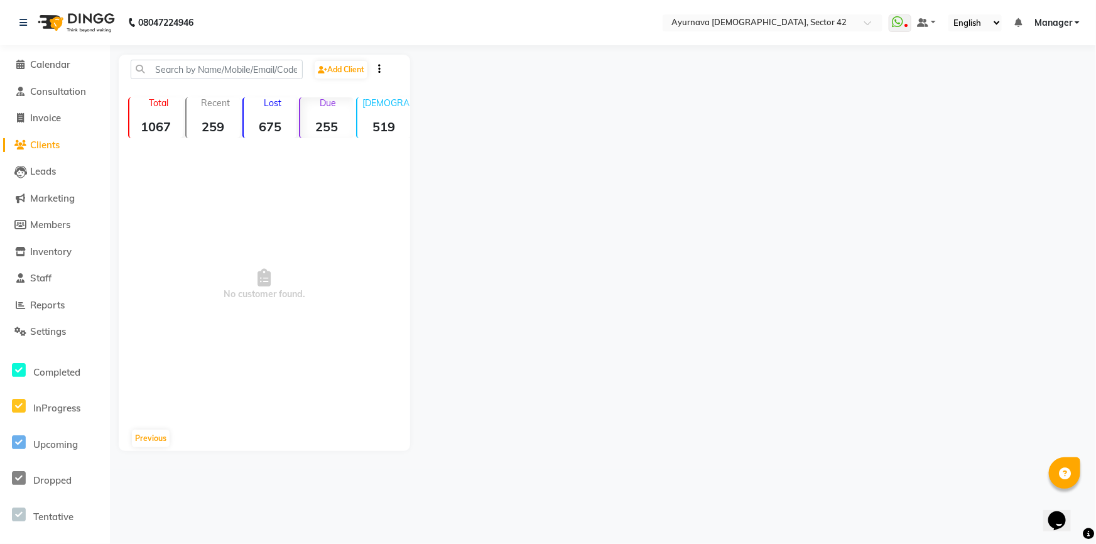
click at [161, 127] on strong "1067" at bounding box center [155, 127] width 53 height 16
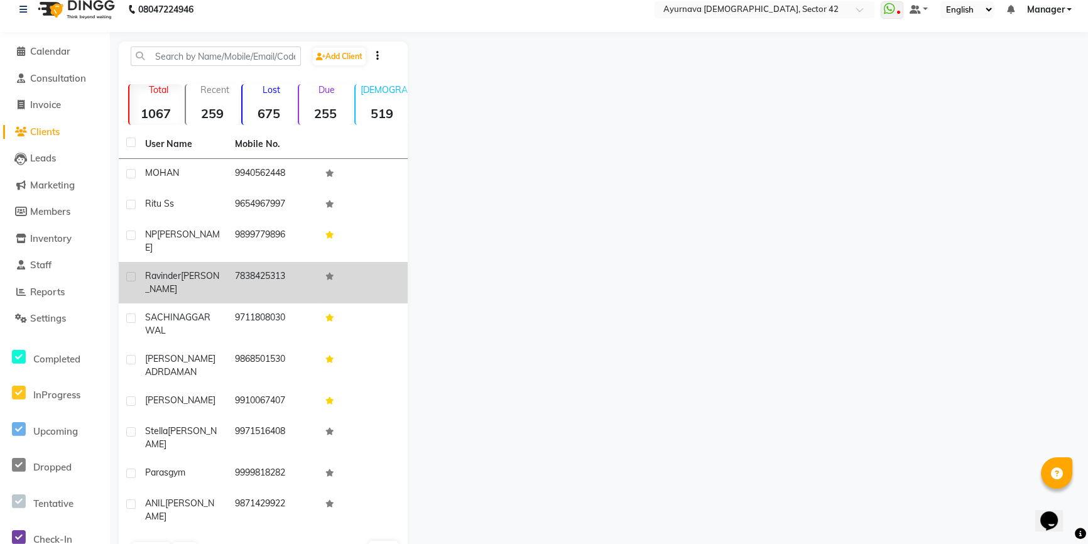
scroll to position [21, 0]
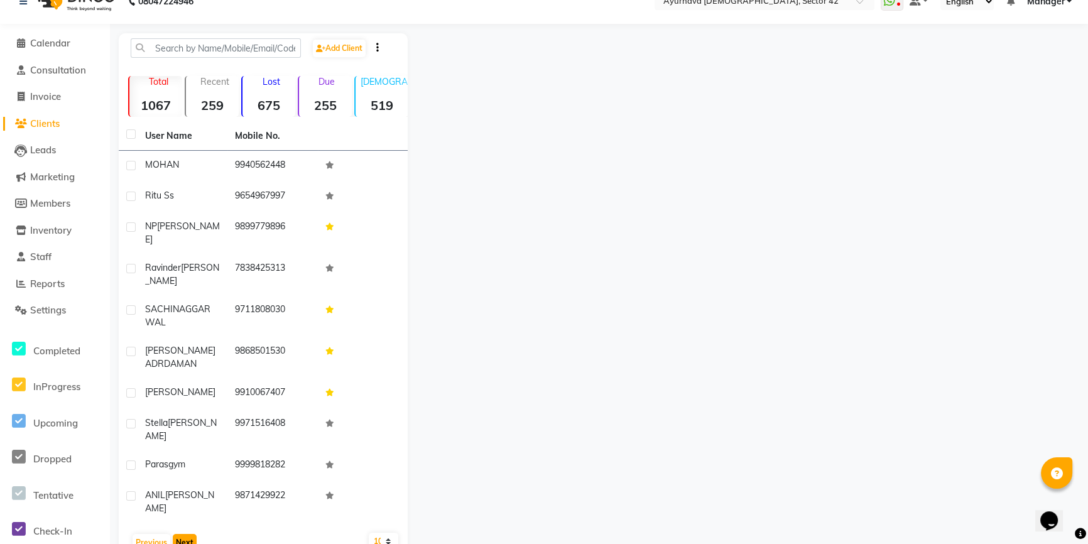
click at [188, 534] on button "Next" at bounding box center [185, 543] width 24 height 18
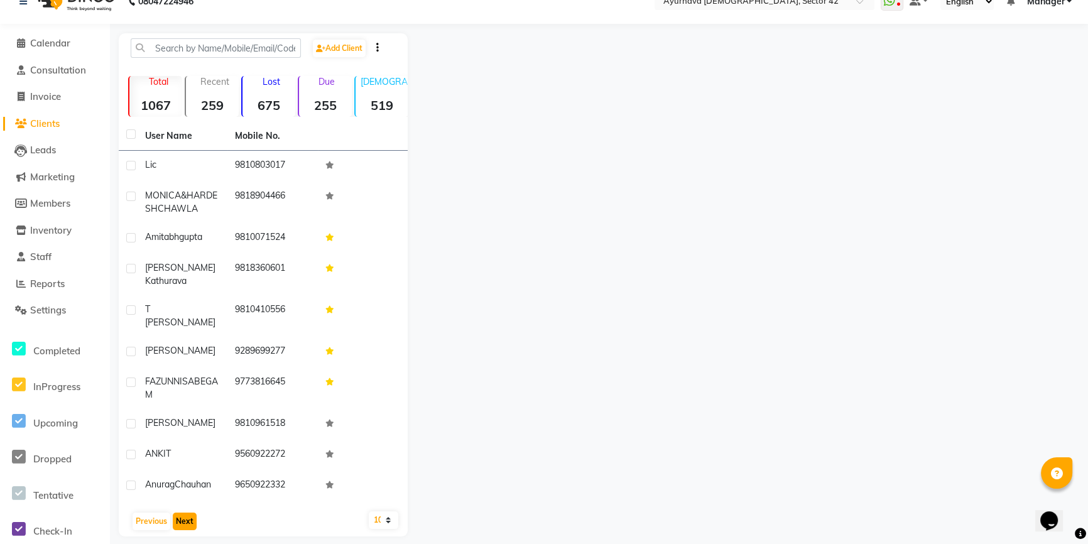
click at [182, 513] on button "Next" at bounding box center [185, 522] width 24 height 18
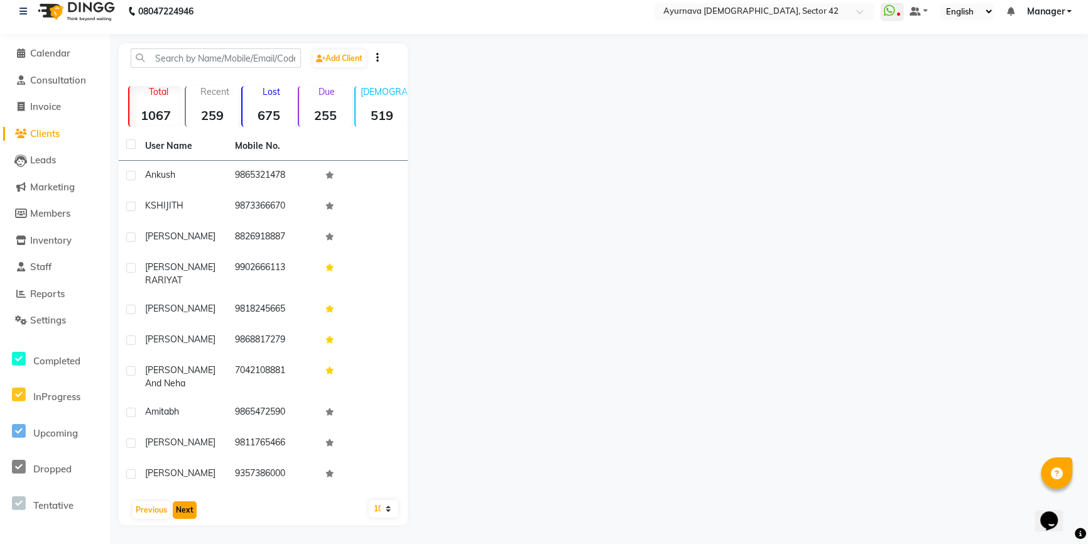
scroll to position [11, 0]
click at [182, 513] on button "Next" at bounding box center [185, 511] width 24 height 18
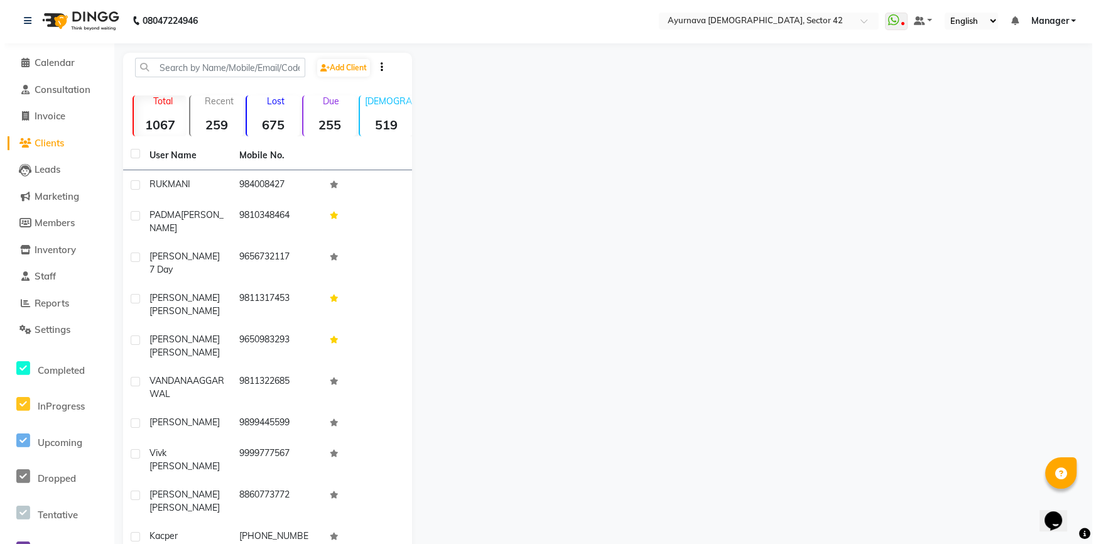
scroll to position [0, 0]
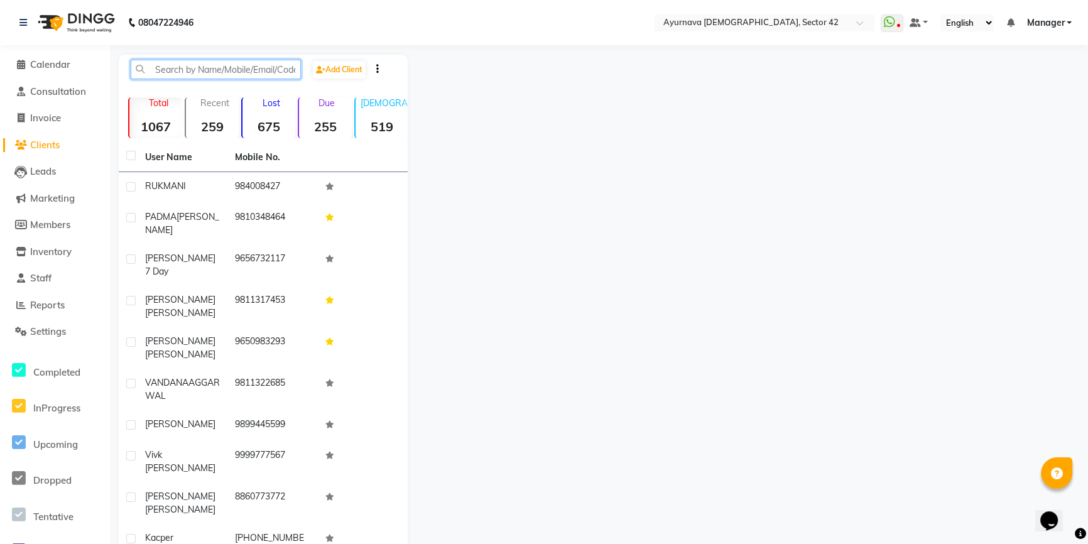
drag, startPoint x: 178, startPoint y: 77, endPoint x: 170, endPoint y: 63, distance: 16.4
click at [177, 76] on input "text" at bounding box center [216, 69] width 170 height 19
click at [167, 69] on input "text" at bounding box center [216, 69] width 170 height 19
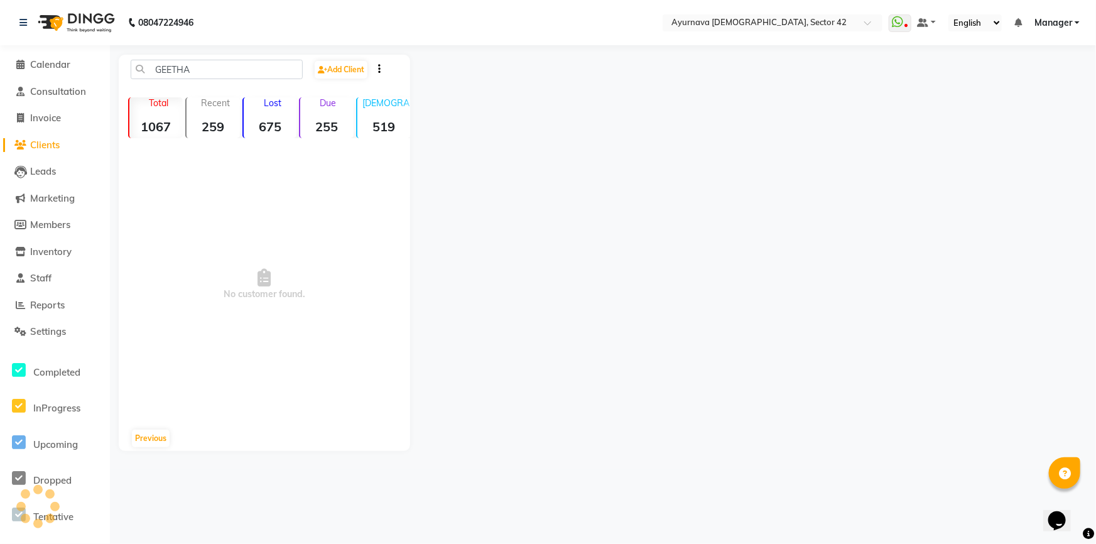
drag, startPoint x: 43, startPoint y: 143, endPoint x: 185, endPoint y: 97, distance: 149.8
click at [43, 143] on span "Clients" at bounding box center [45, 145] width 30 height 12
drag, startPoint x: 247, startPoint y: 57, endPoint x: 237, endPoint y: 63, distance: 11.5
click at [241, 61] on div "GEETHA Add Client Total 1067 Recent 259 Lost 675 Due 255 [DEMOGRAPHIC_DATA] 519…" at bounding box center [265, 253] width 292 height 396
click at [226, 74] on input "GEETHA" at bounding box center [217, 69] width 172 height 19
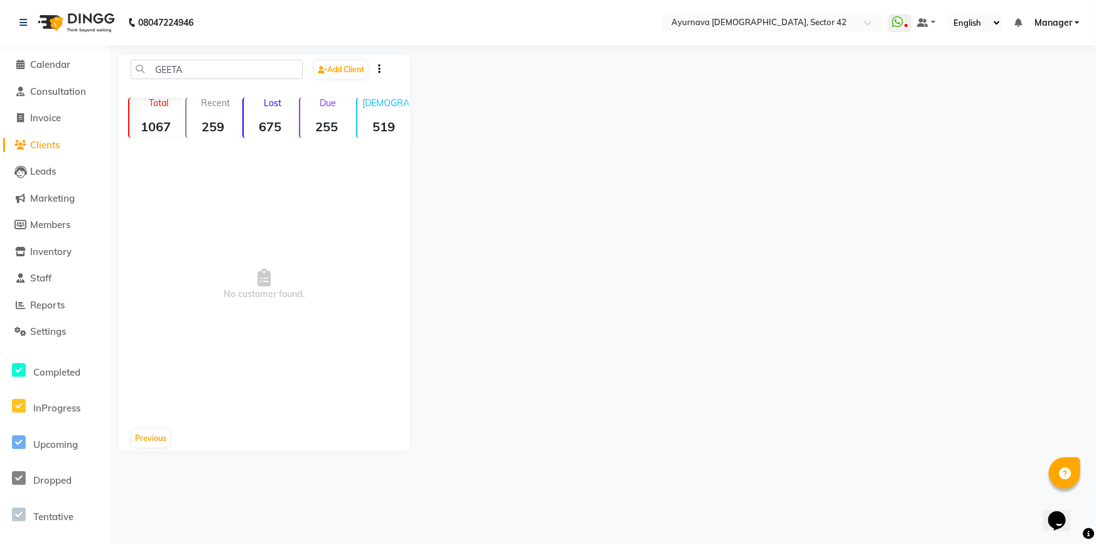
click at [158, 120] on strong "1067" at bounding box center [155, 127] width 53 height 16
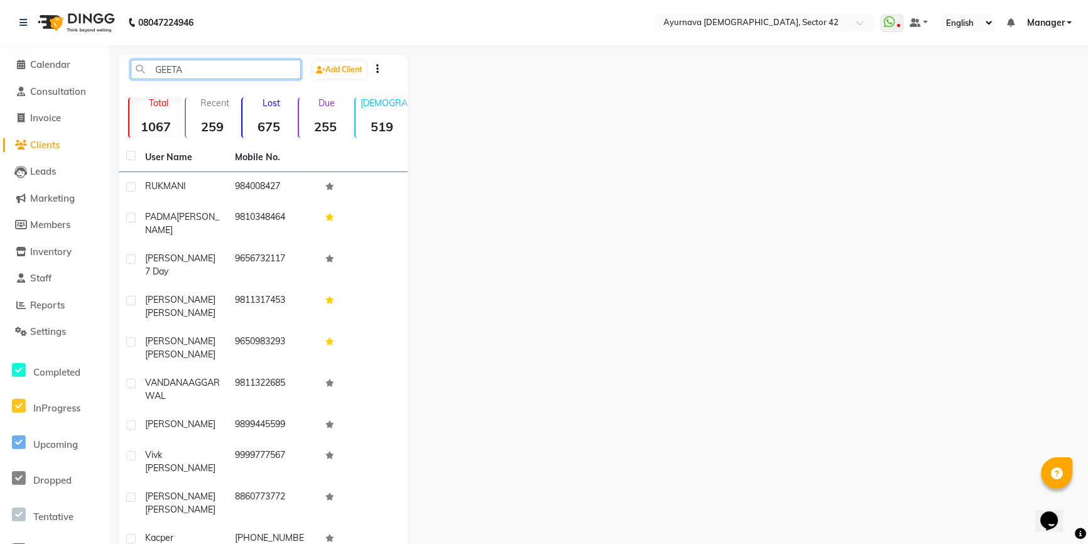
click at [204, 63] on input "GEETA" at bounding box center [216, 69] width 170 height 19
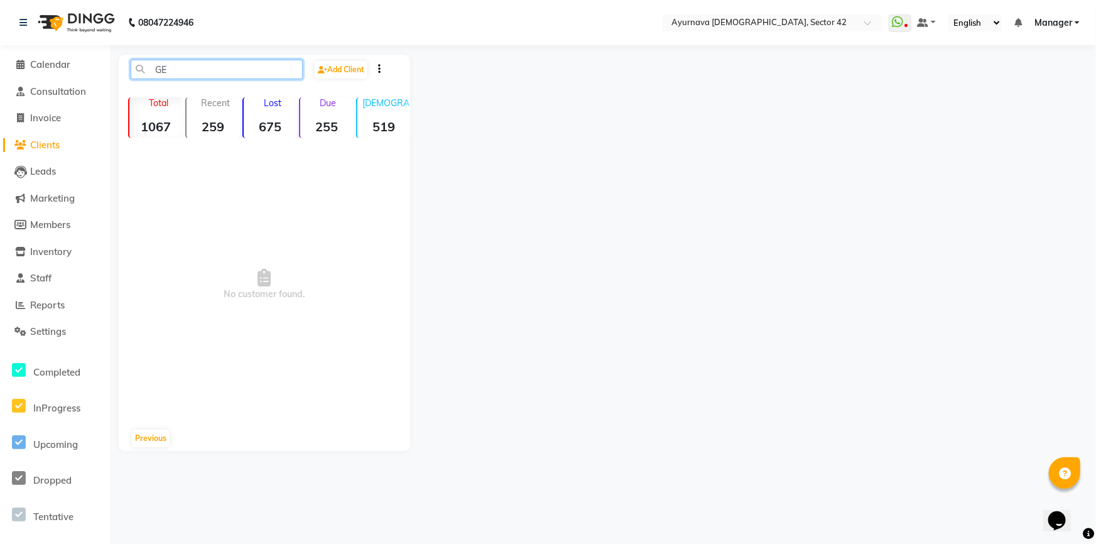
type input "G"
type input "[PERSON_NAME]"
click at [57, 59] on span "Calendar" at bounding box center [50, 64] width 40 height 12
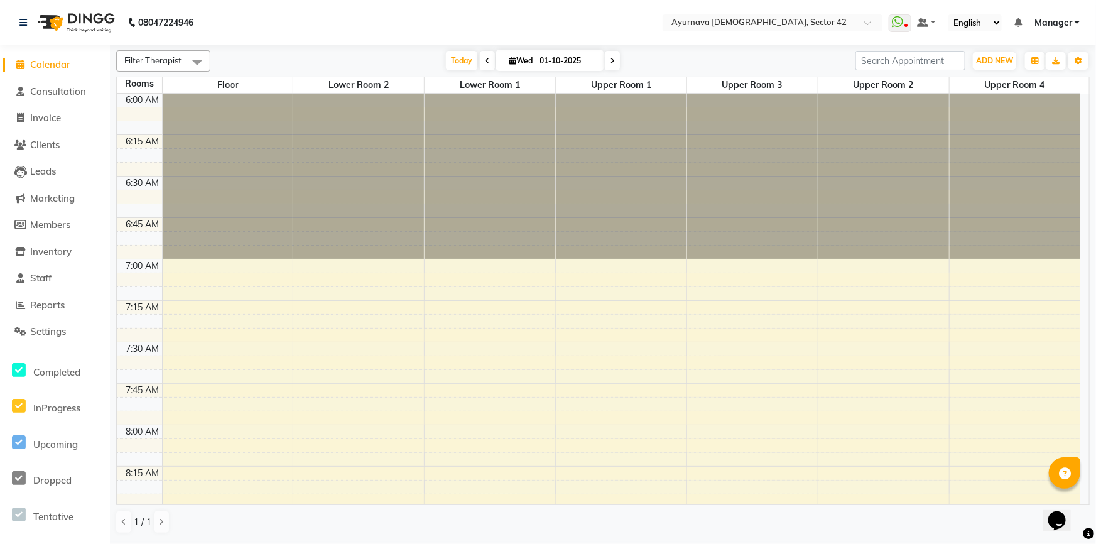
click at [44, 61] on span "Calendar" at bounding box center [50, 64] width 40 height 12
click at [45, 119] on span "Invoice" at bounding box center [45, 118] width 31 height 12
select select "service"
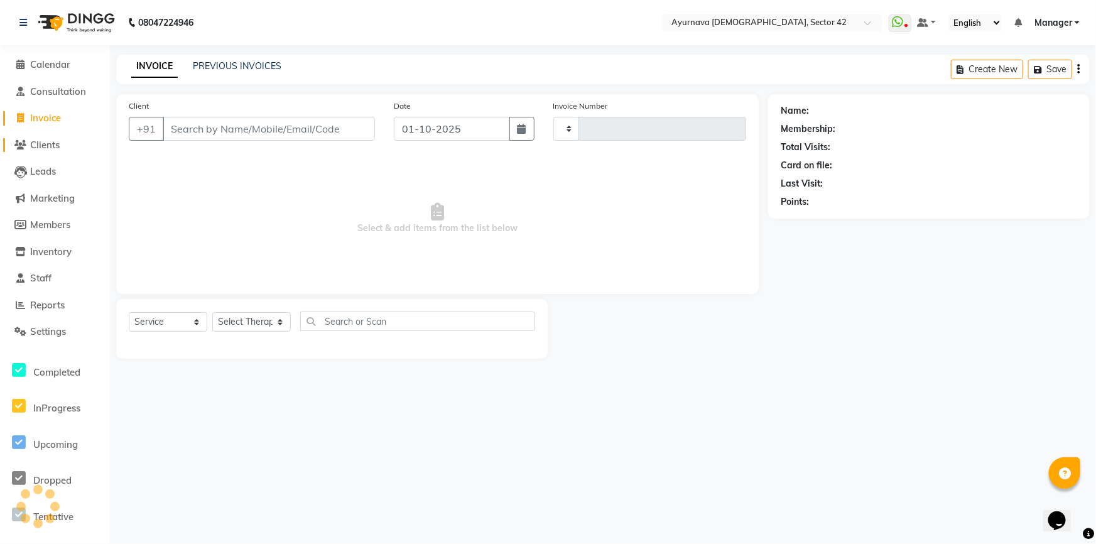
click at [42, 143] on span "Clients" at bounding box center [45, 145] width 30 height 12
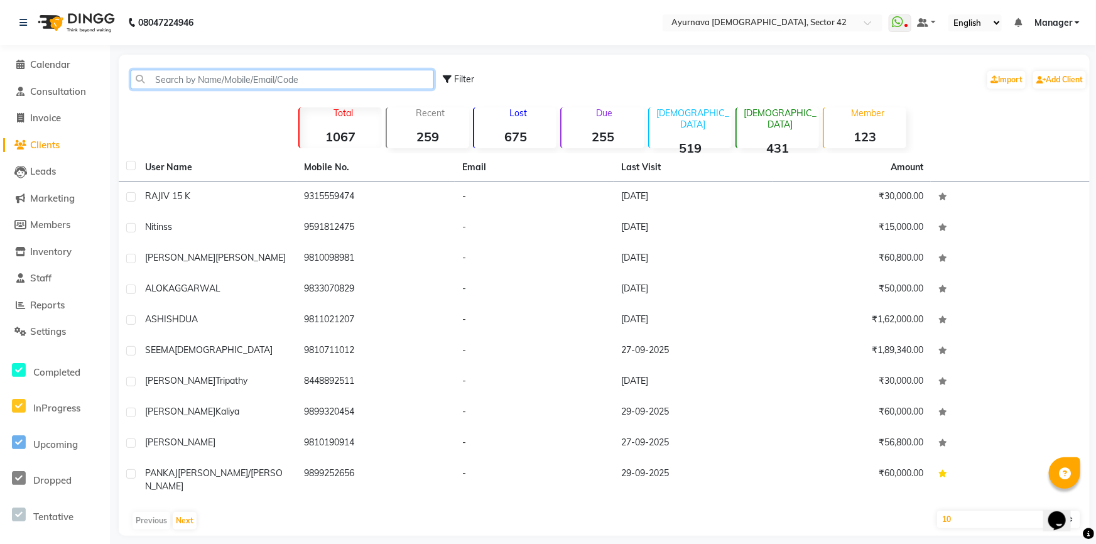
click at [332, 80] on input "text" at bounding box center [282, 79] width 303 height 19
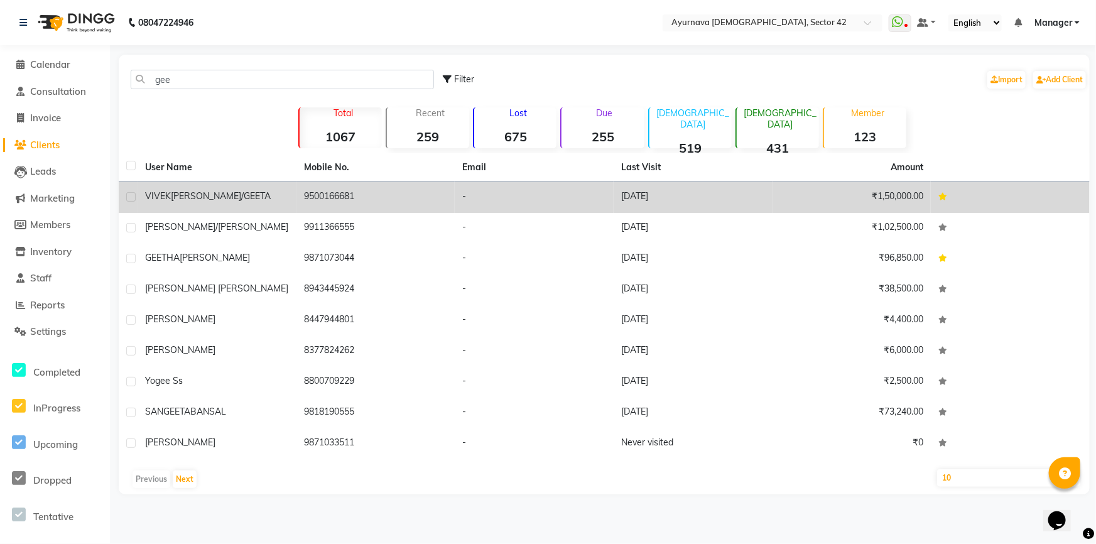
click at [239, 193] on div "[PERSON_NAME]/GEETA" at bounding box center [217, 196] width 144 height 13
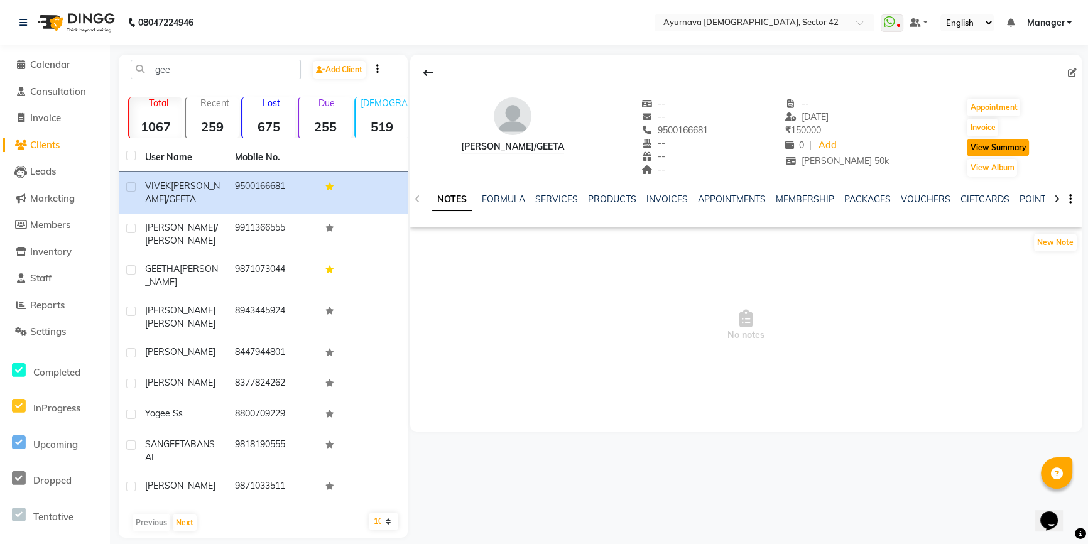
click at [1009, 143] on button "View Summary" at bounding box center [998, 148] width 62 height 18
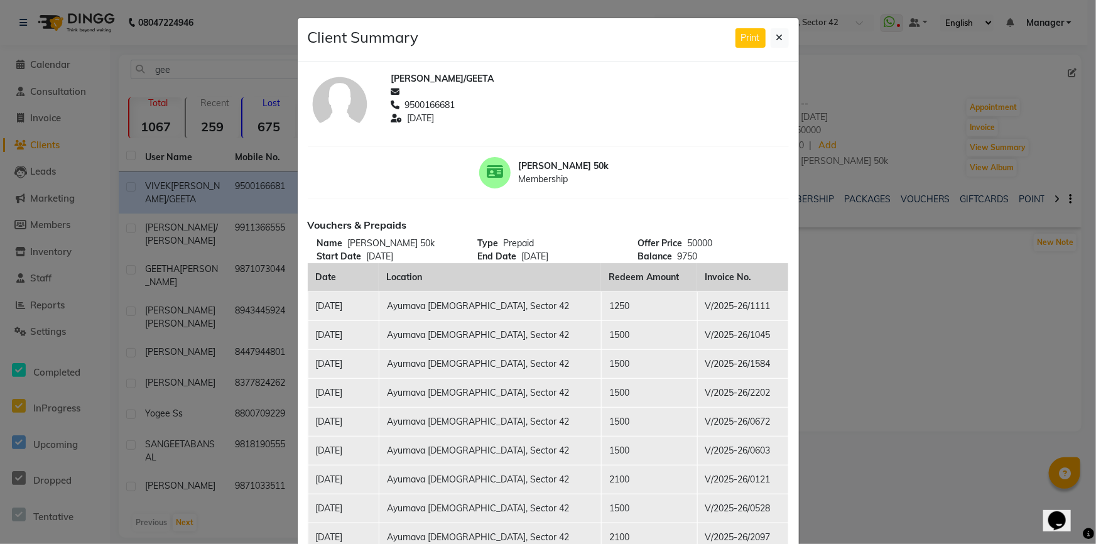
click at [777, 34] on icon at bounding box center [780, 37] width 7 height 9
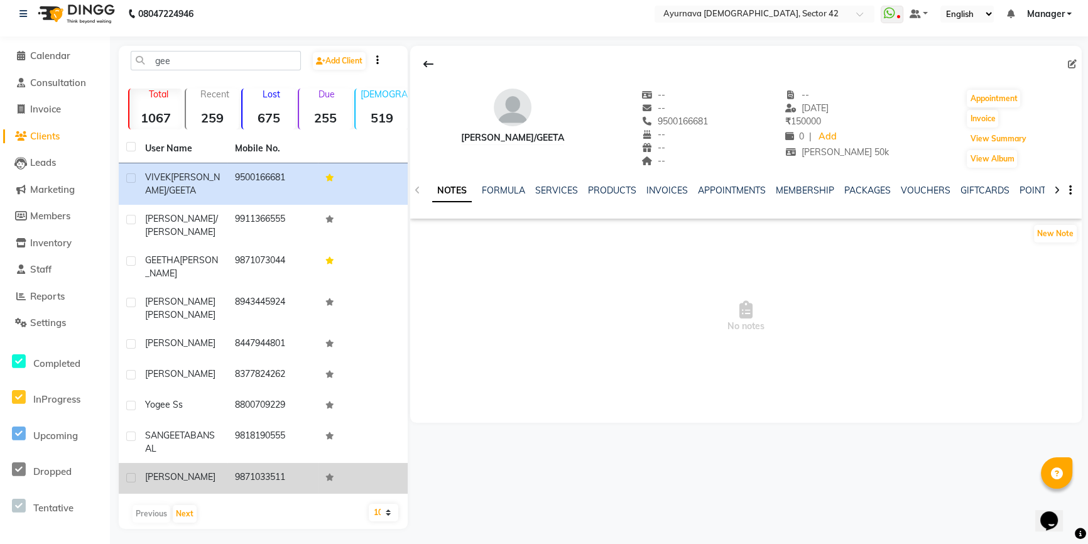
scroll to position [12, 0]
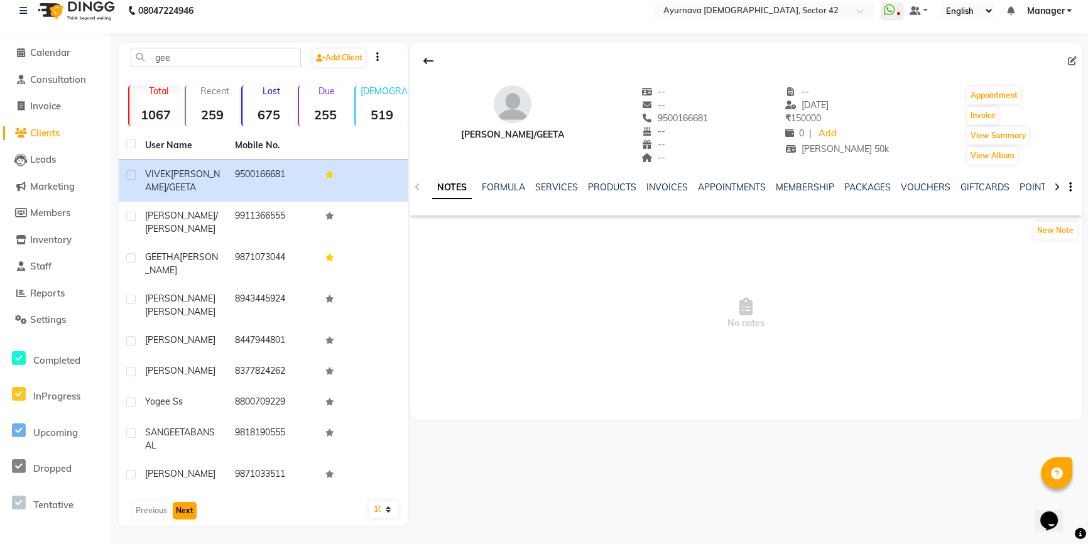
click at [186, 510] on button "Next" at bounding box center [185, 511] width 24 height 18
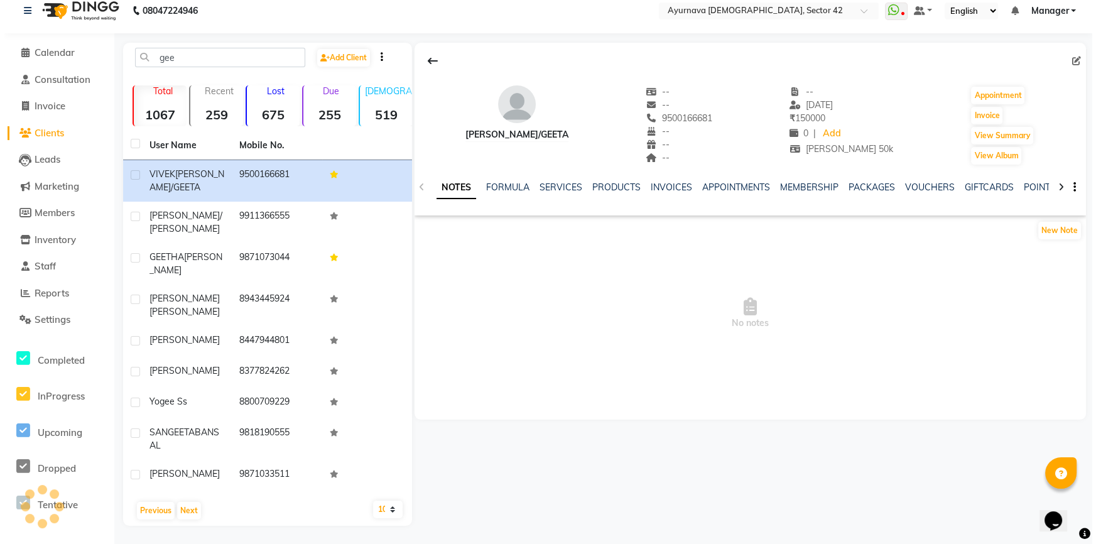
scroll to position [0, 0]
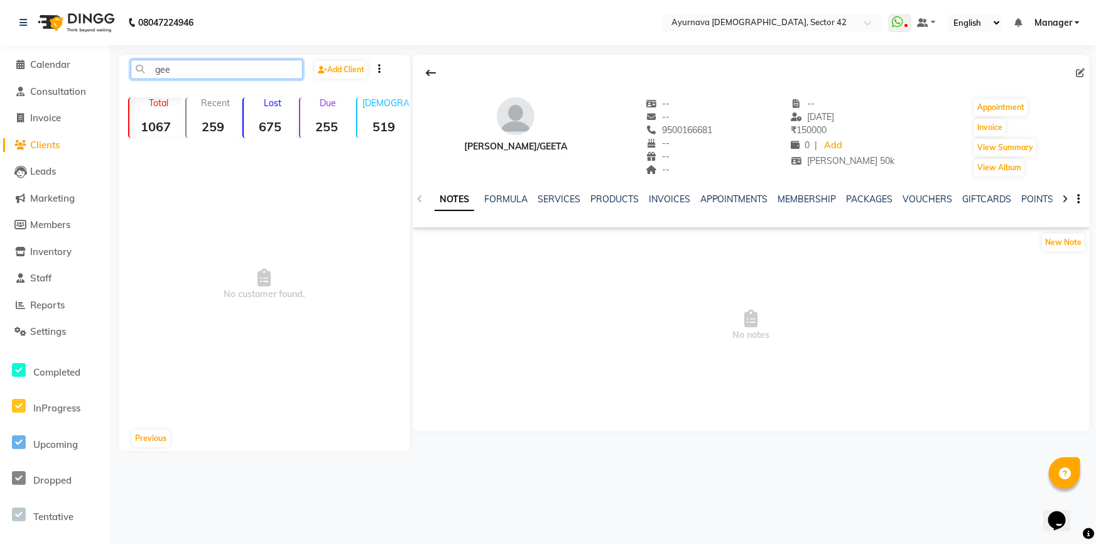
click at [204, 68] on input "gee" at bounding box center [217, 69] width 172 height 19
type input "g"
type input "s"
click at [163, 128] on strong "1067" at bounding box center [155, 127] width 53 height 16
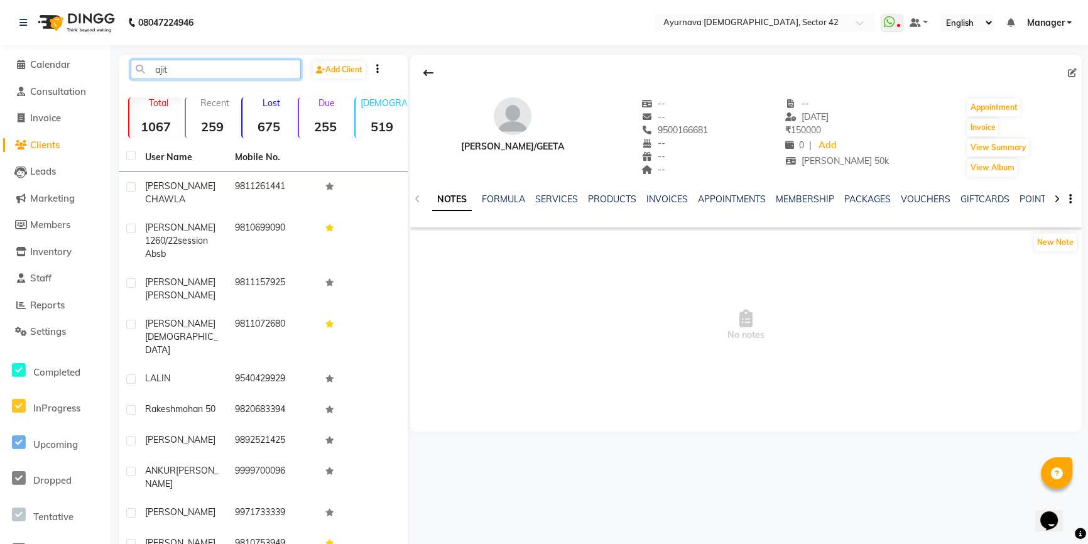
click at [189, 68] on input "ajit" at bounding box center [216, 69] width 170 height 19
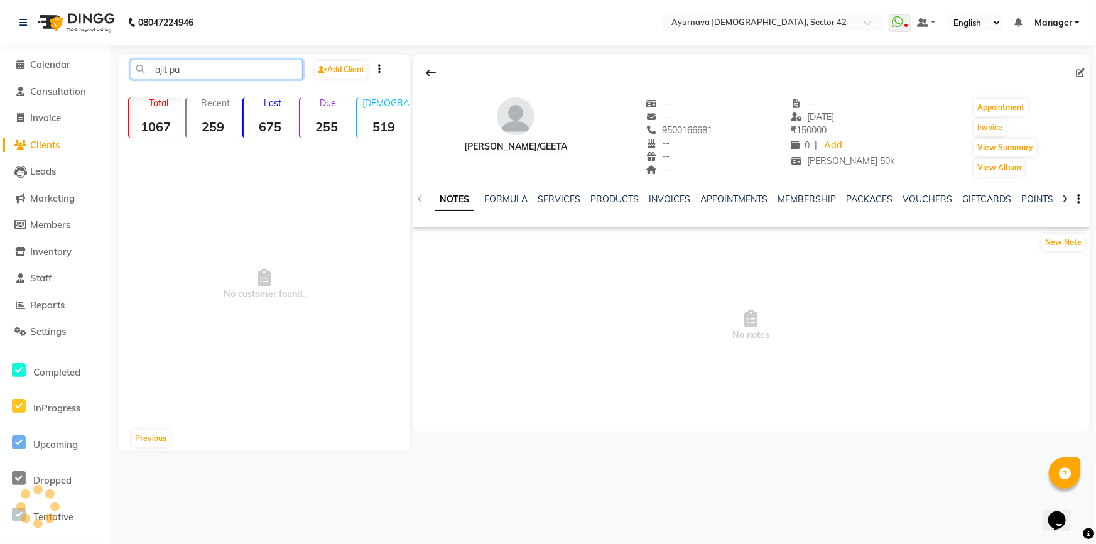
type input "[PERSON_NAME]"
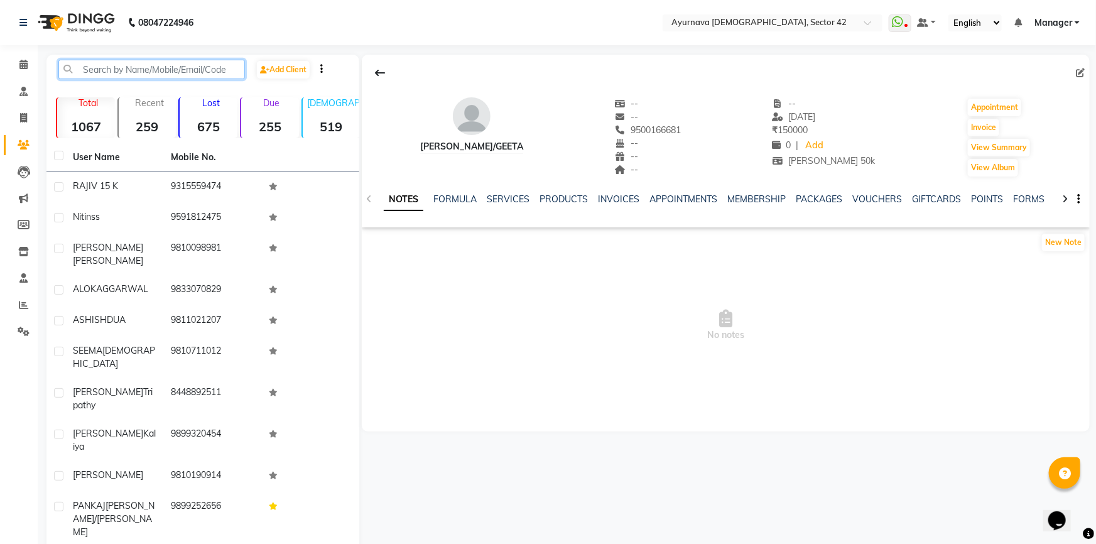
click at [133, 67] on input "text" at bounding box center [151, 69] width 187 height 19
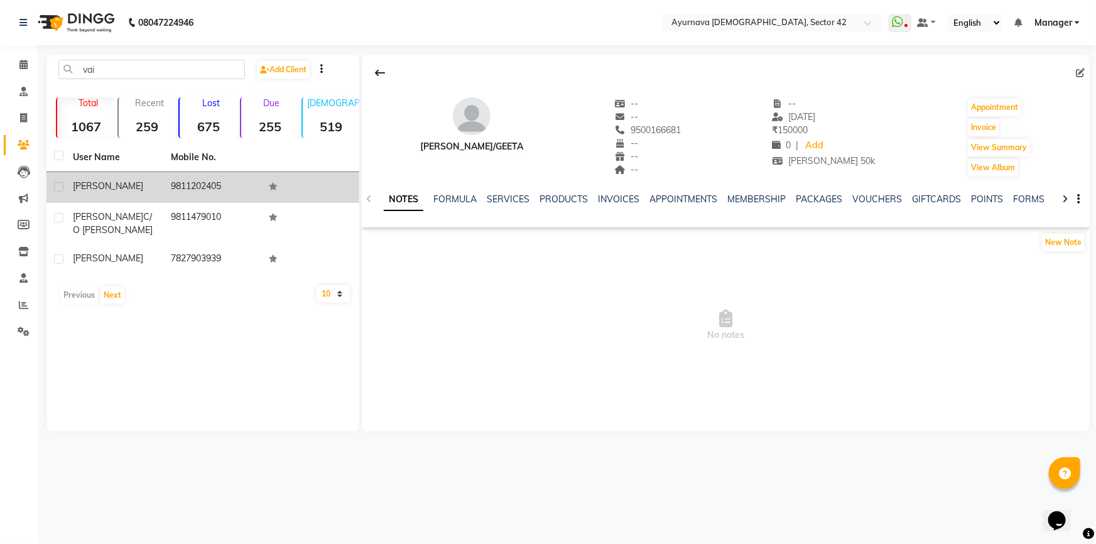
click at [138, 180] on div "[PERSON_NAME]" at bounding box center [114, 186] width 83 height 13
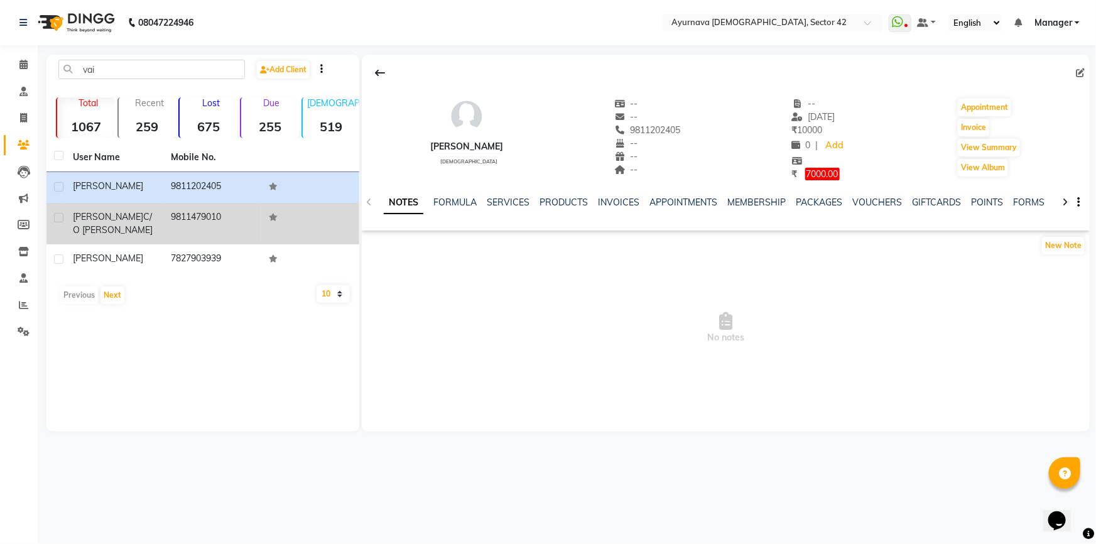
click at [231, 226] on td "9811479010" at bounding box center [212, 223] width 98 height 41
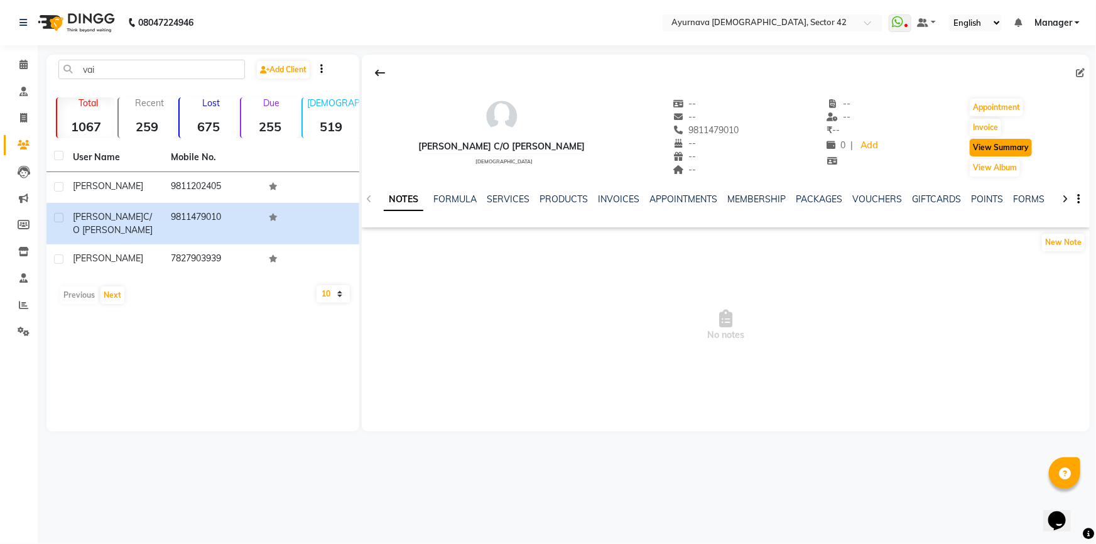
click at [1022, 146] on button "View Summary" at bounding box center [1001, 148] width 62 height 18
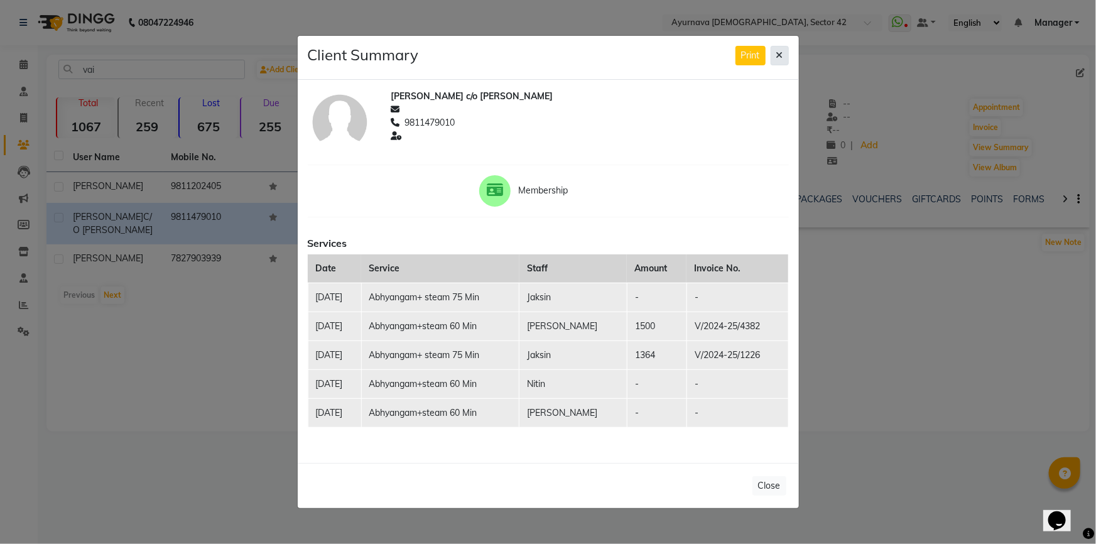
click at [780, 55] on icon at bounding box center [780, 55] width 7 height 9
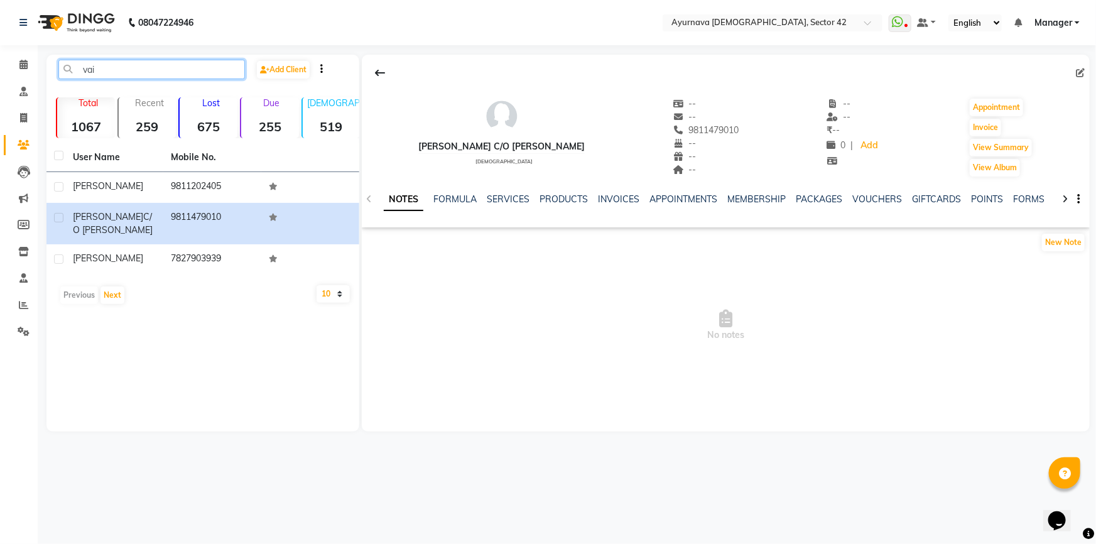
click at [222, 65] on input "vai" at bounding box center [151, 69] width 187 height 19
type input "v"
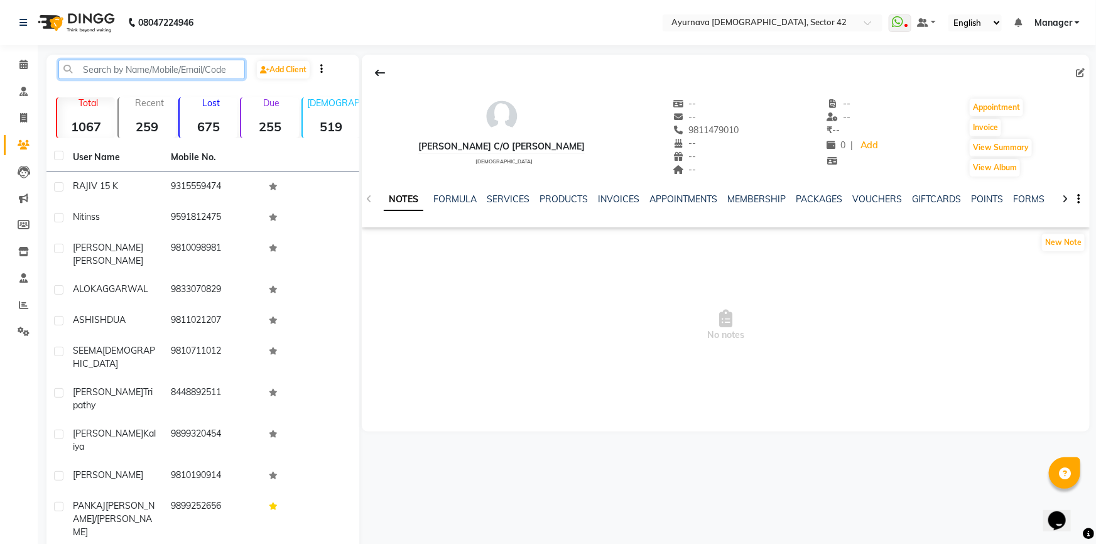
type input "s"
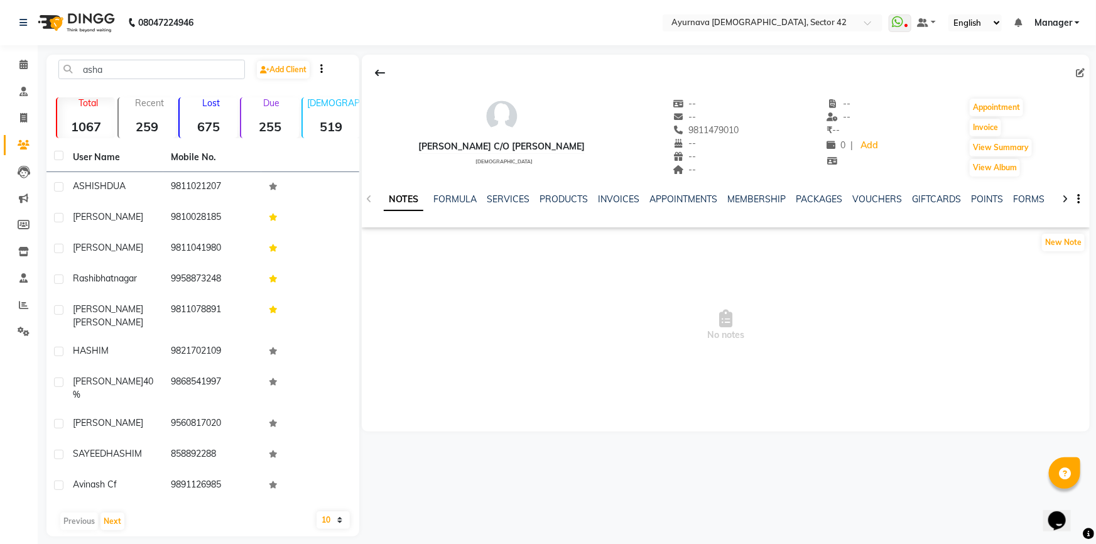
click at [127, 62] on div "asha Add Client Total 1067 Recent 259 Lost 675 Due 255 Male 519 Female 431 Memb…" at bounding box center [202, 296] width 313 height 482
click at [138, 62] on input "asha" at bounding box center [151, 69] width 187 height 19
type input "a"
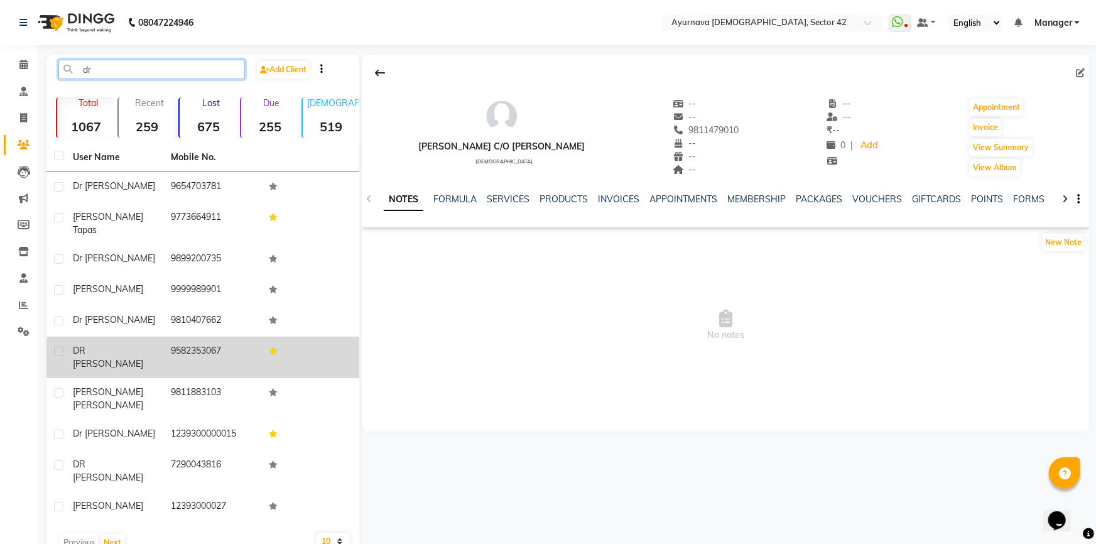
type input "dr"
click at [118, 346] on td "DR ASHA" at bounding box center [114, 357] width 98 height 41
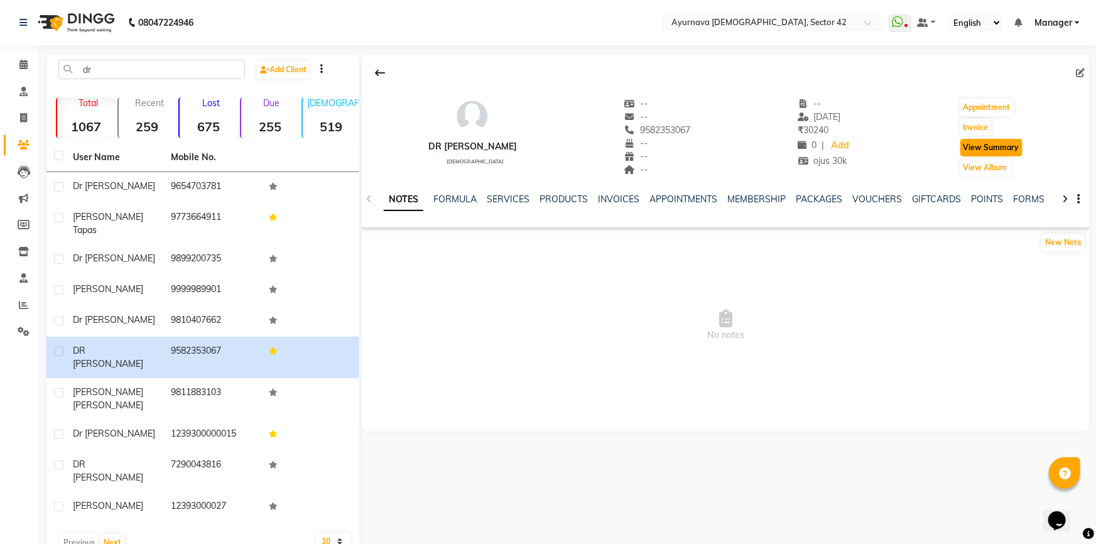
click at [971, 151] on button "View Summary" at bounding box center [992, 148] width 62 height 18
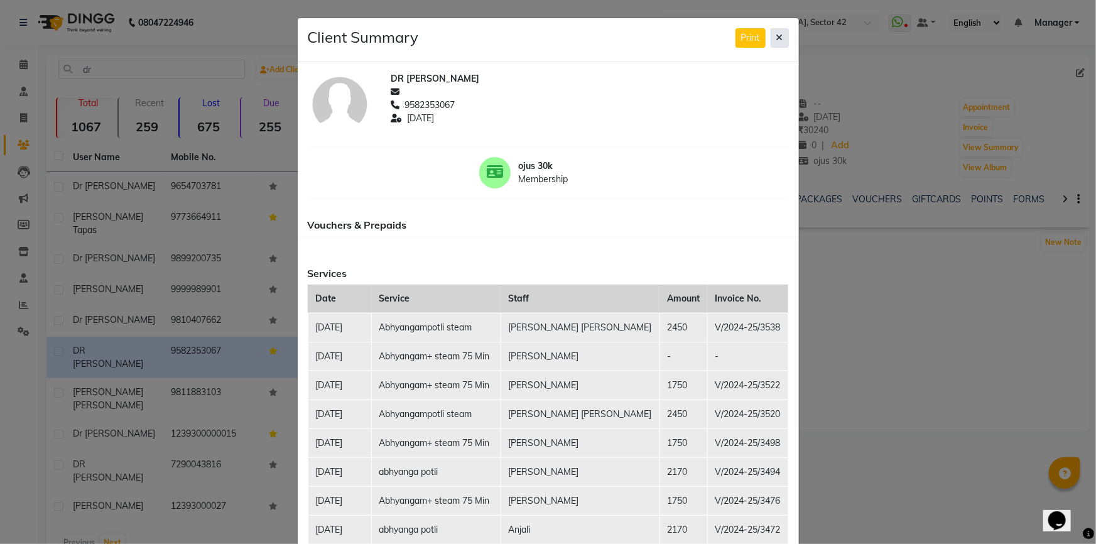
click at [777, 35] on icon at bounding box center [780, 37] width 7 height 9
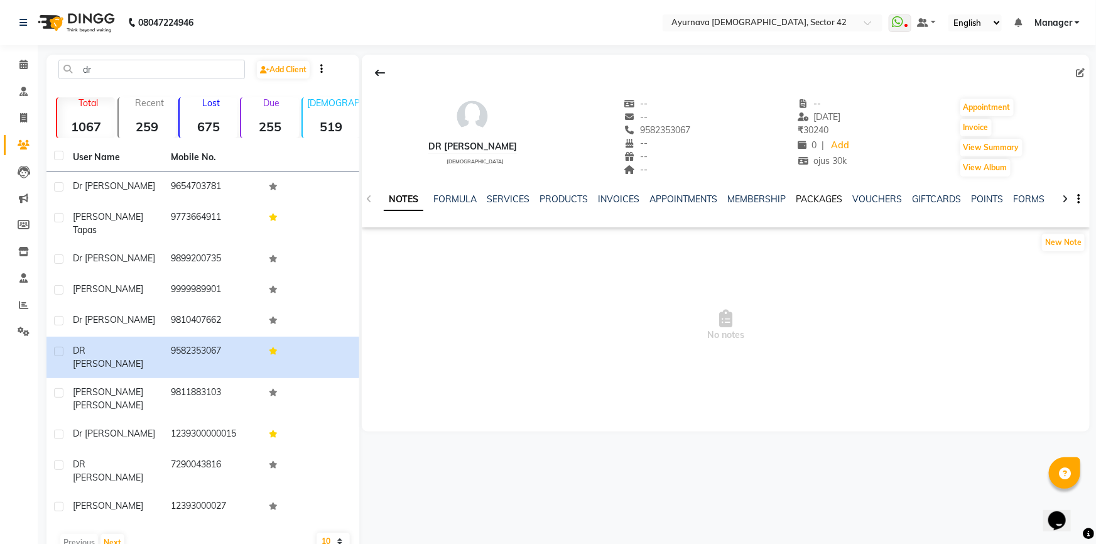
click at [816, 199] on link "PACKAGES" at bounding box center [819, 199] width 46 height 11
click at [822, 200] on link "VOUCHERS" at bounding box center [816, 199] width 50 height 11
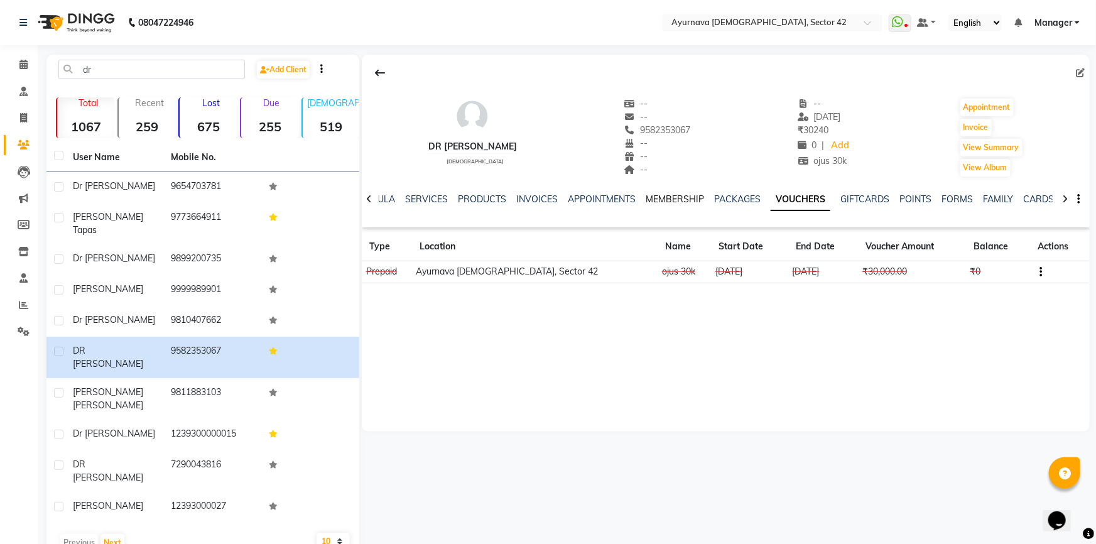
click at [674, 202] on link "MEMBERSHIP" at bounding box center [675, 199] width 58 height 11
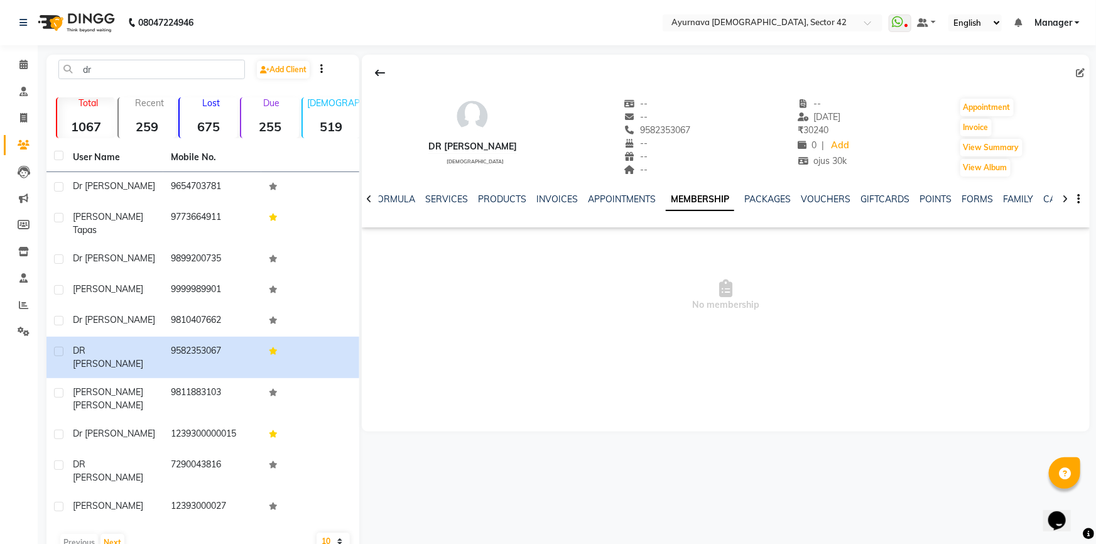
click at [676, 202] on link "MEMBERSHIP" at bounding box center [700, 200] width 68 height 23
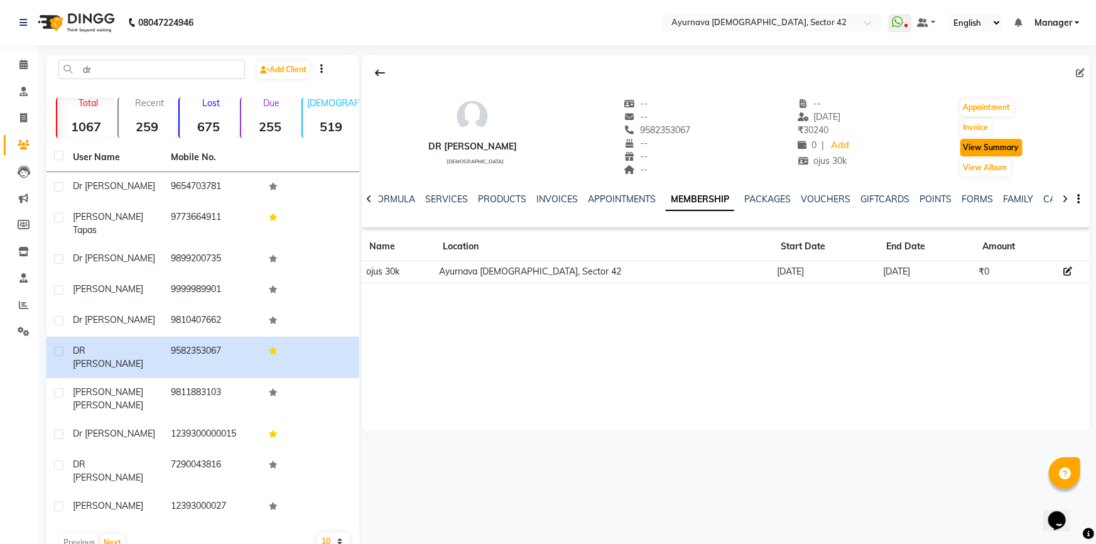
click at [988, 145] on button "View Summary" at bounding box center [992, 148] width 62 height 18
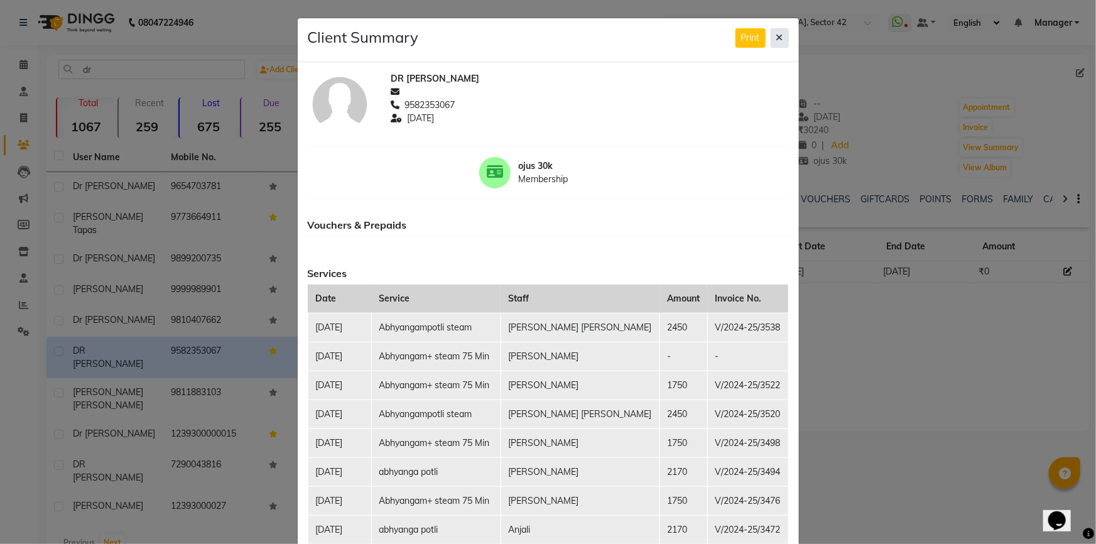
click at [777, 37] on icon at bounding box center [780, 37] width 7 height 9
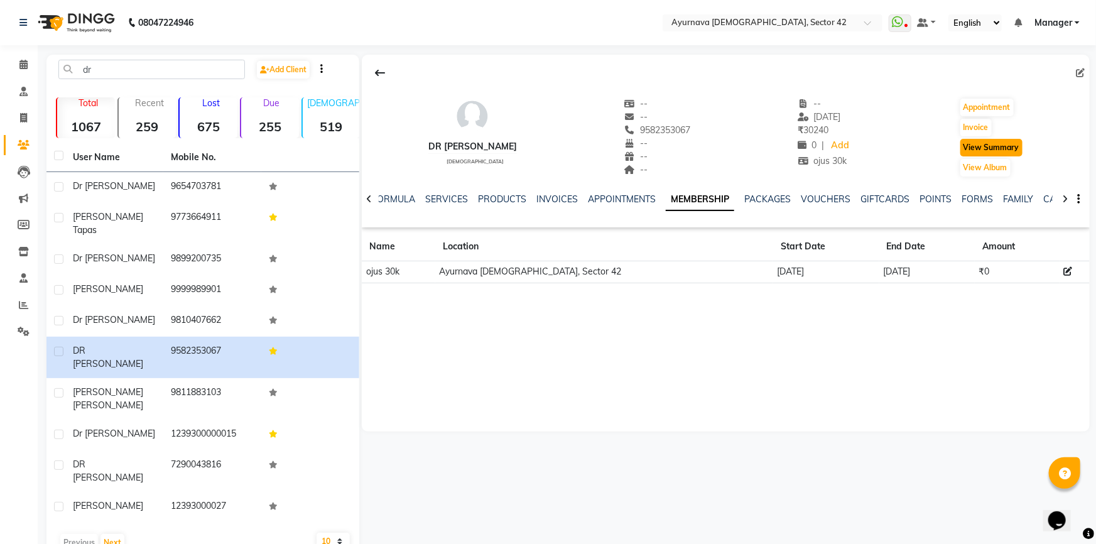
click at [982, 145] on button "View Summary" at bounding box center [992, 148] width 62 height 18
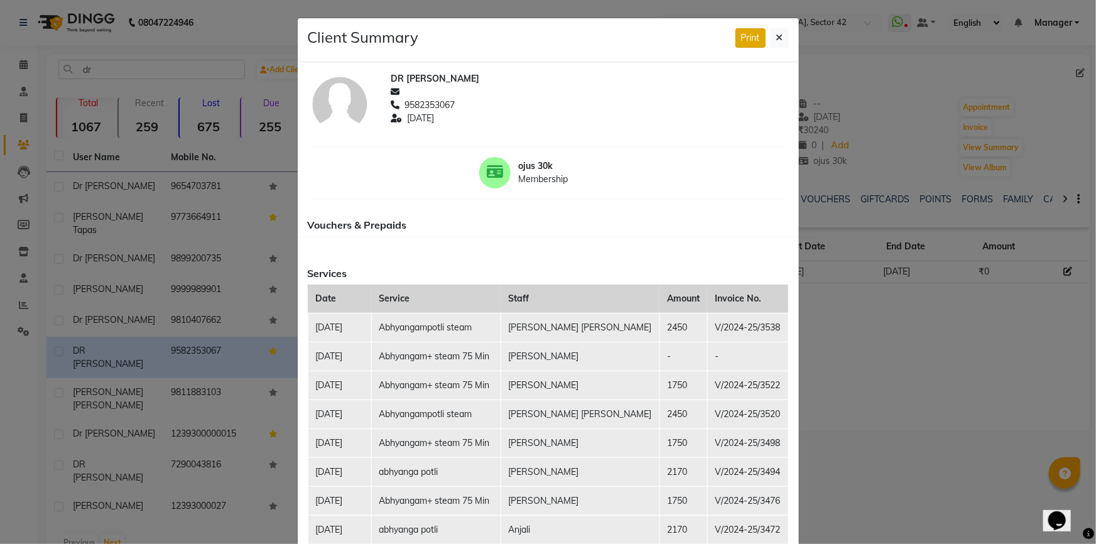
click at [737, 36] on button "Print" at bounding box center [751, 37] width 30 height 19
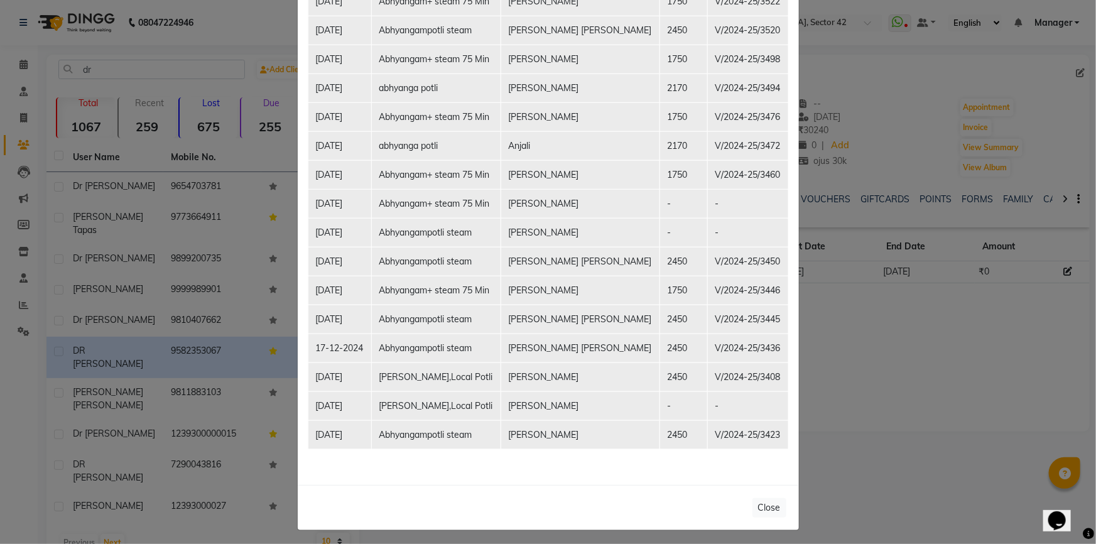
scroll to position [386, 0]
